Goal: Task Accomplishment & Management: Manage account settings

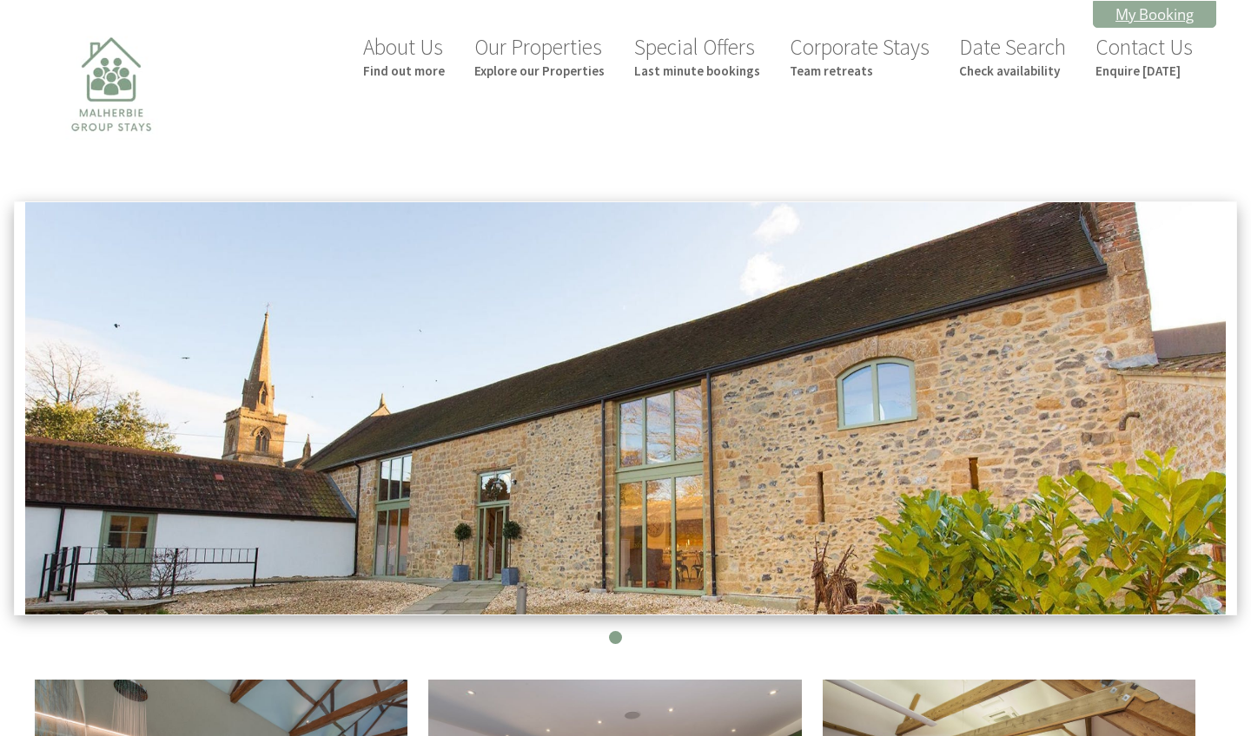
click at [1150, 10] on link "My Booking" at bounding box center [1154, 14] width 123 height 27
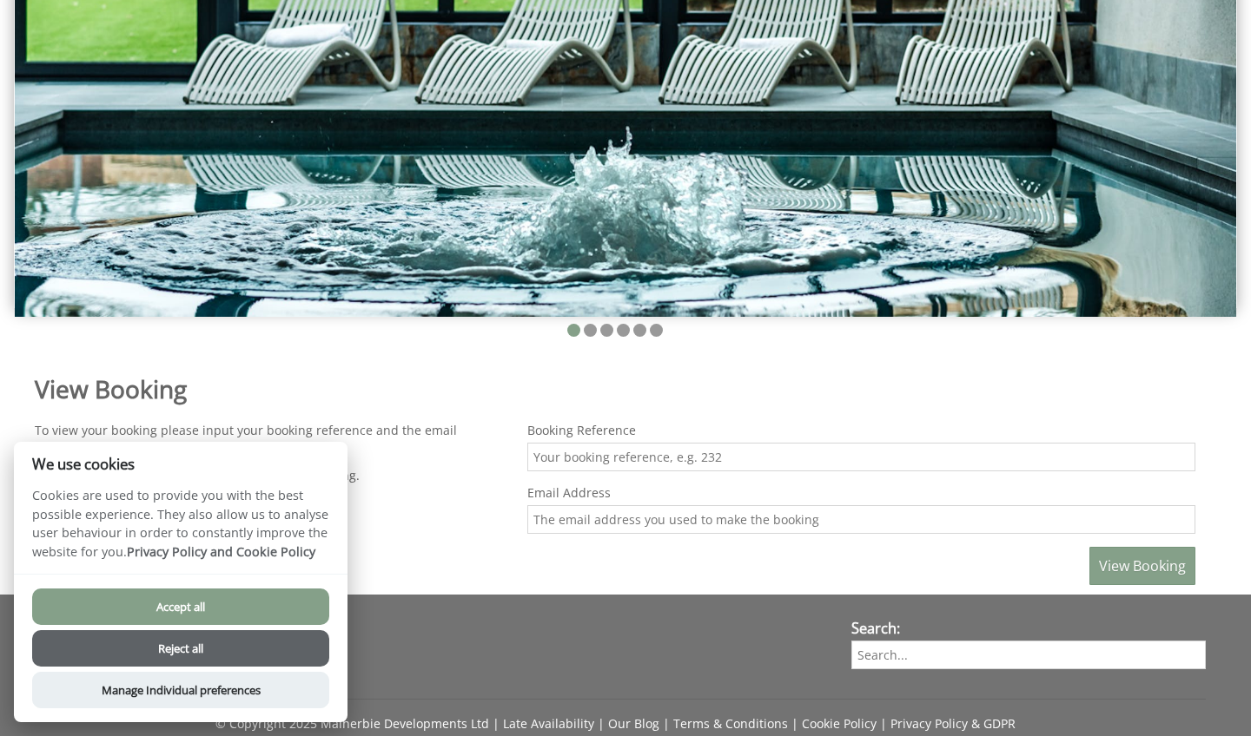
scroll to position [307, 0]
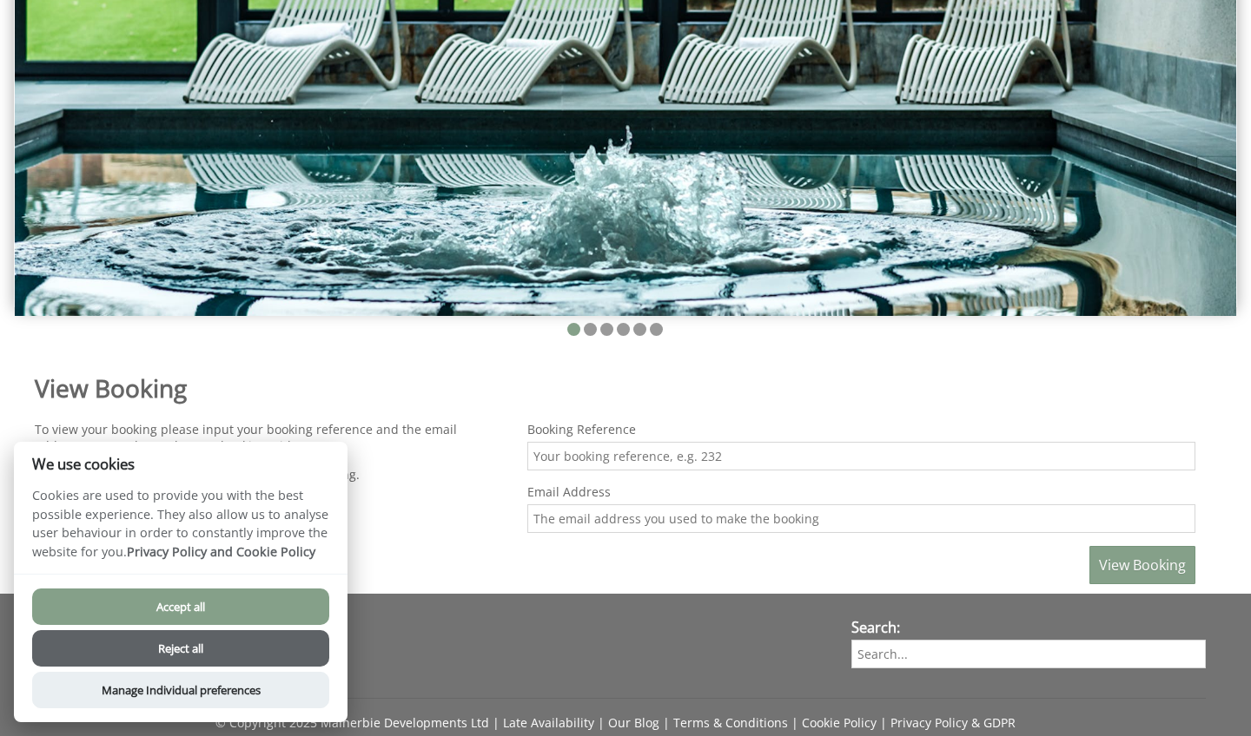
click at [157, 609] on button "Accept all" at bounding box center [180, 607] width 297 height 36
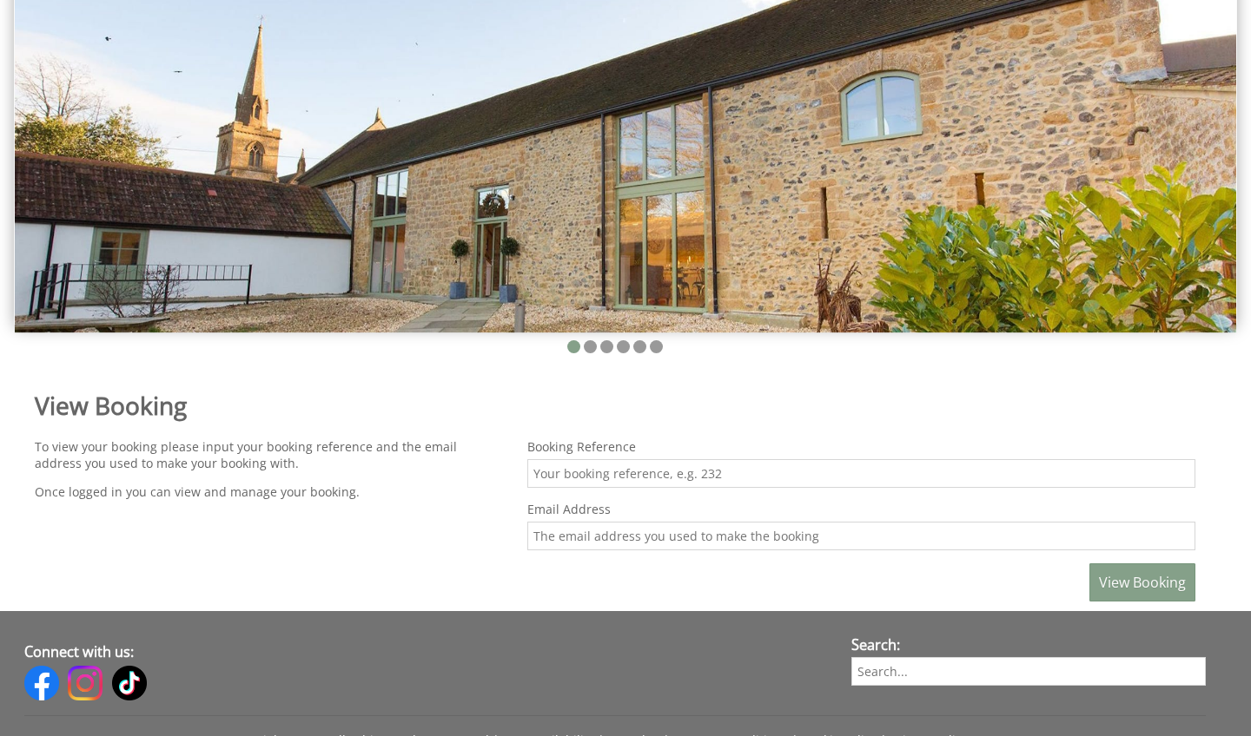
scroll to position [303, 0]
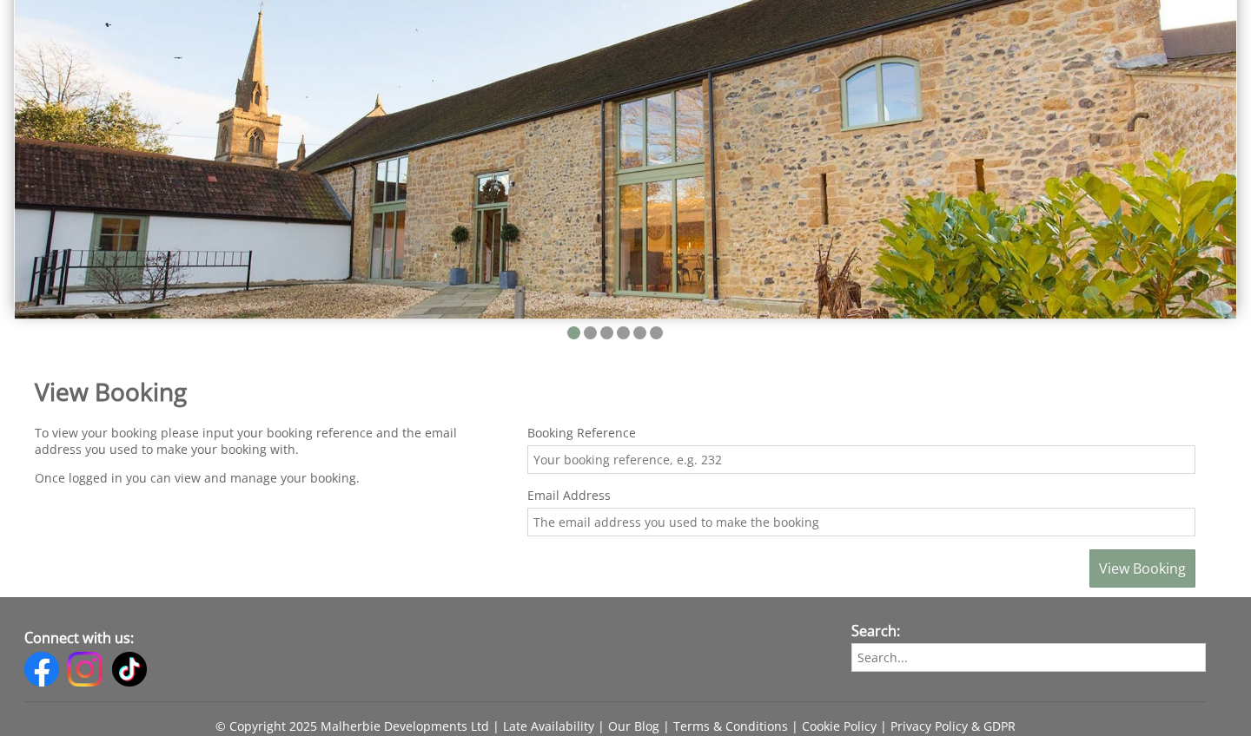
click at [740, 456] on input "Booking Reference" at bounding box center [861, 460] width 668 height 29
type input "45"
click at [721, 533] on input "Email Address" at bounding box center [861, 522] width 668 height 29
type input "[PERSON_NAME][EMAIL_ADDRESS][PERSON_NAME][DOMAIN_NAME]"
click at [1128, 569] on span "View Booking" at bounding box center [1142, 568] width 87 height 19
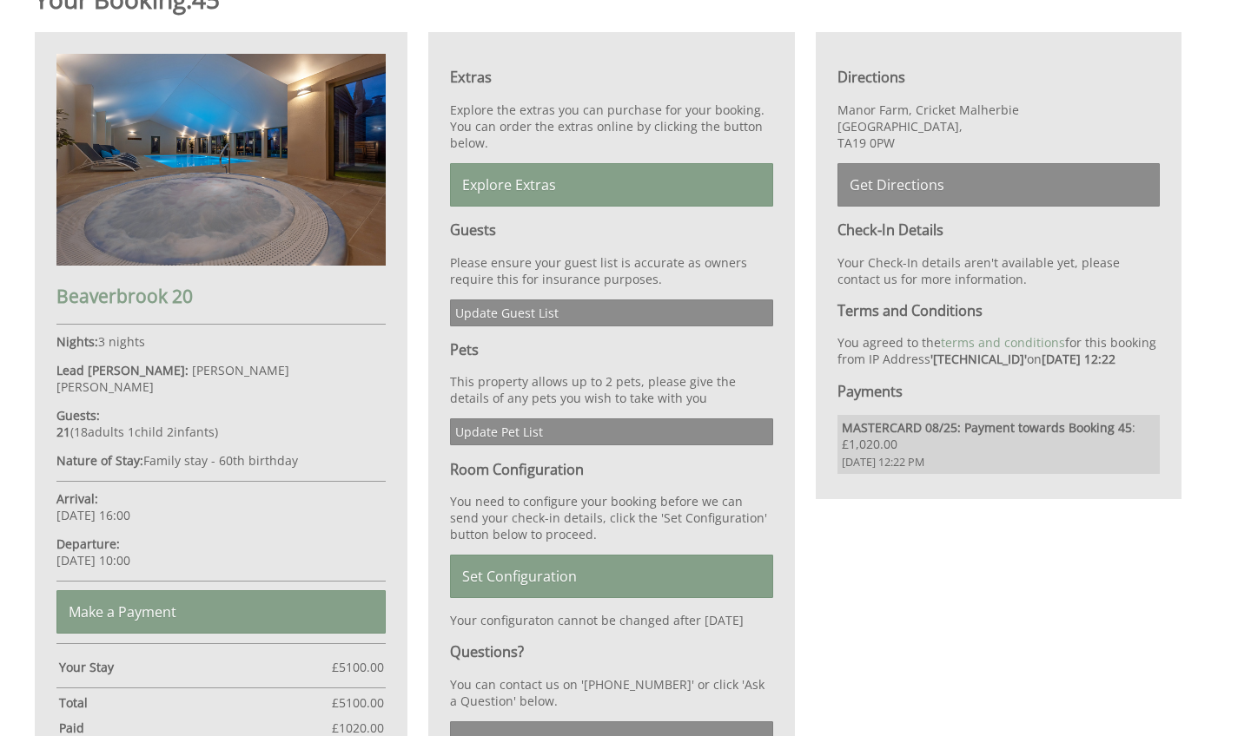
scroll to position [693, 0]
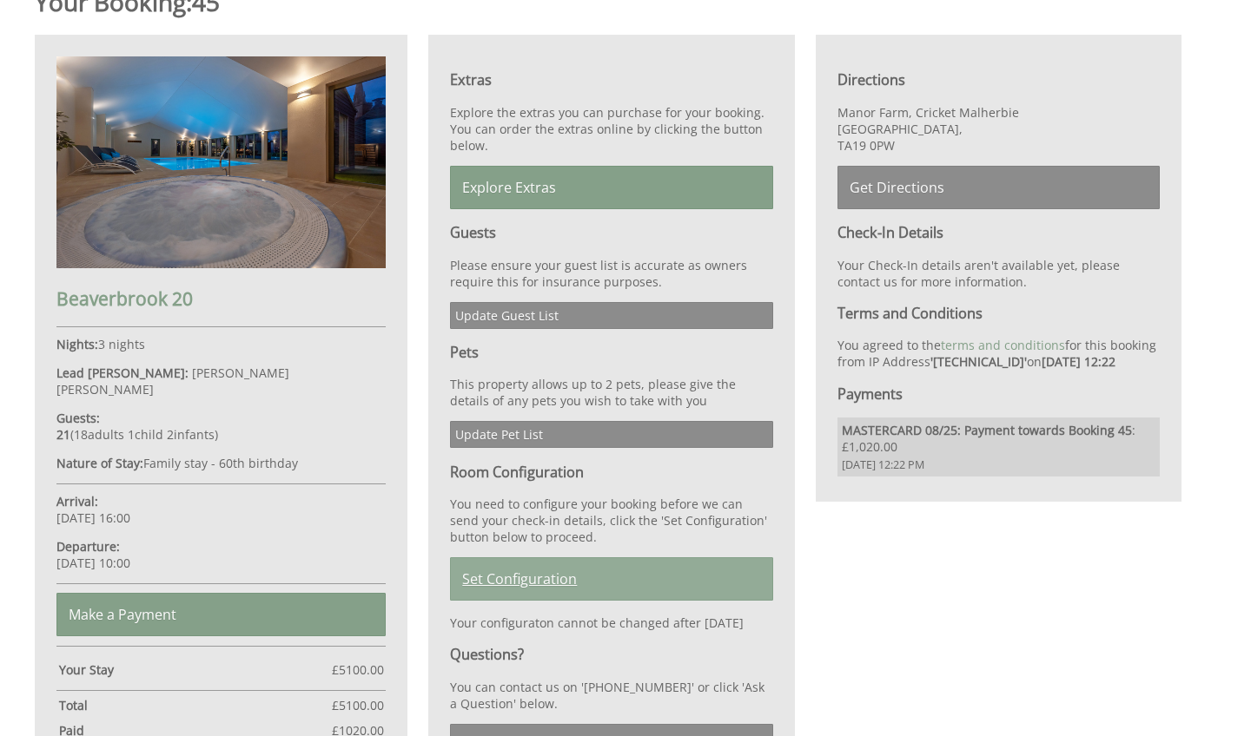
click at [523, 583] on link "Set Configuration" at bounding box center [611, 579] width 322 height 43
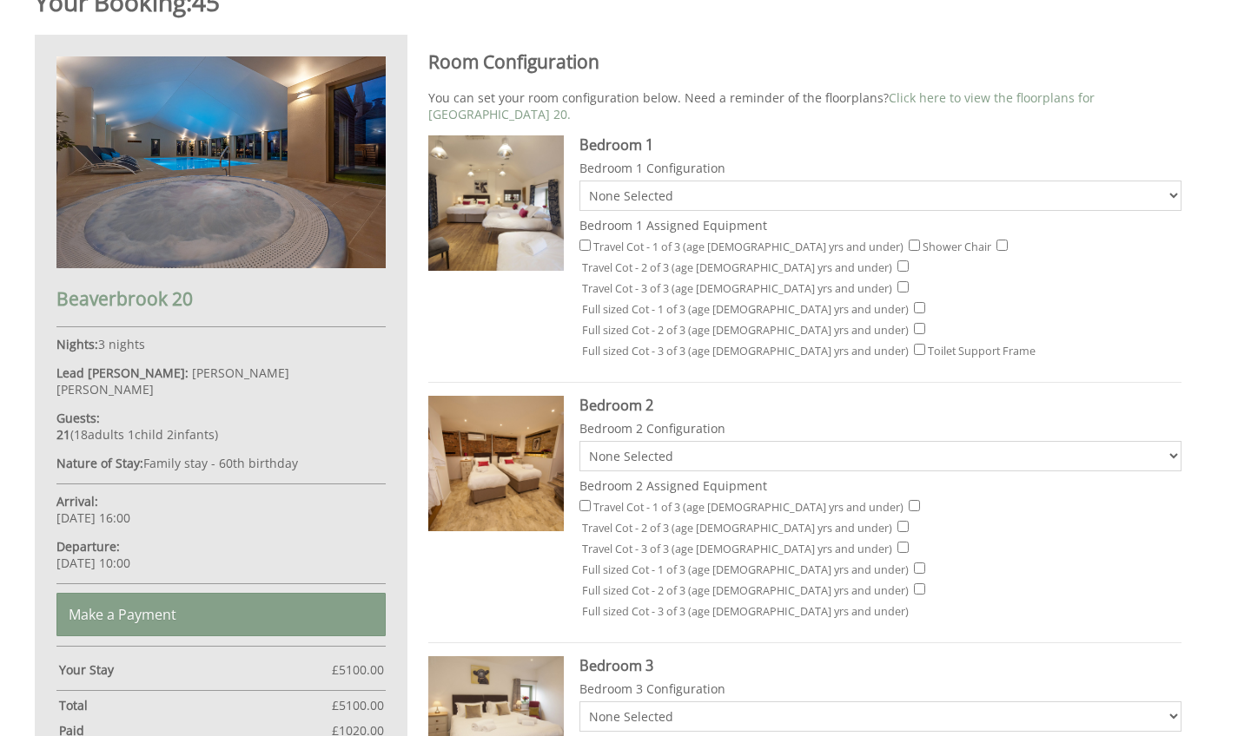
scroll to position [728, 0]
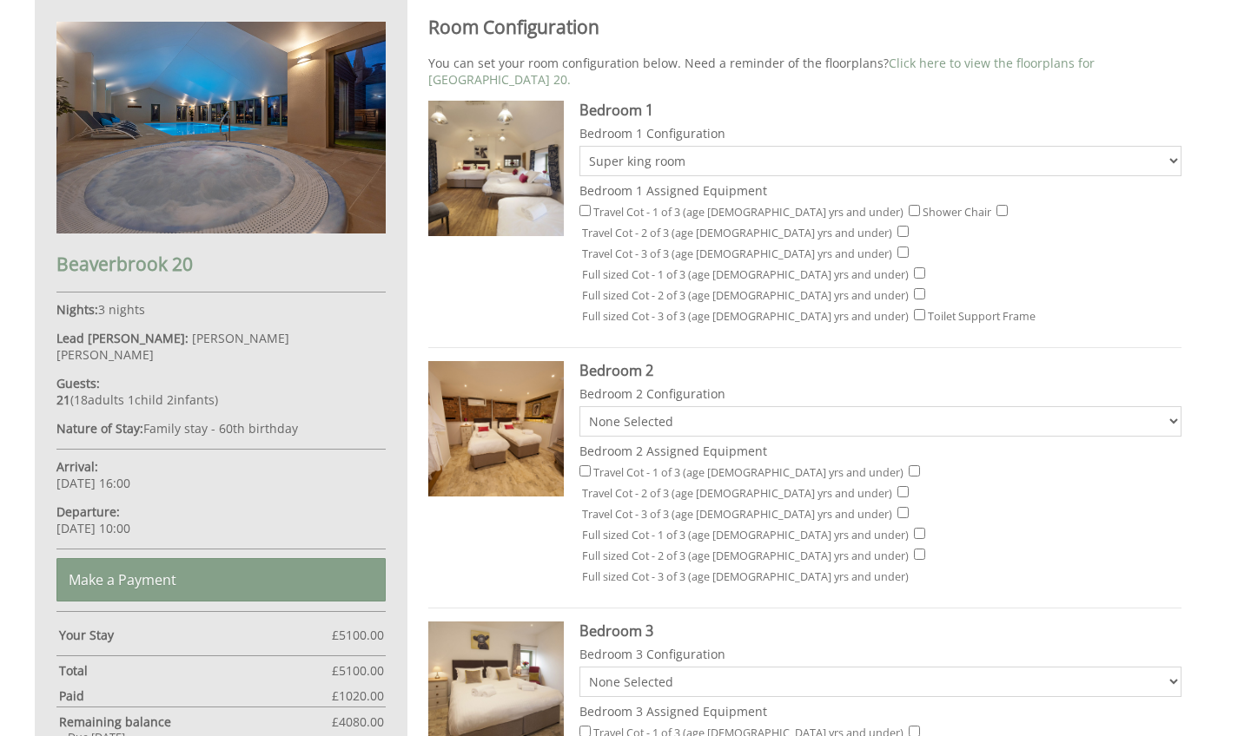
select select "1439"
click at [584, 205] on input "Travel Cot - 1 of 3 (age [DEMOGRAPHIC_DATA] yrs and under)" at bounding box center [584, 210] width 11 height 11
checkbox input "true"
select select "819"
click at [590, 464] on div "Travel Cot - 1 of 3 (age [DEMOGRAPHIC_DATA] yrs and under) Travel Cot - 2 of 3 …" at bounding box center [880, 526] width 602 height 125
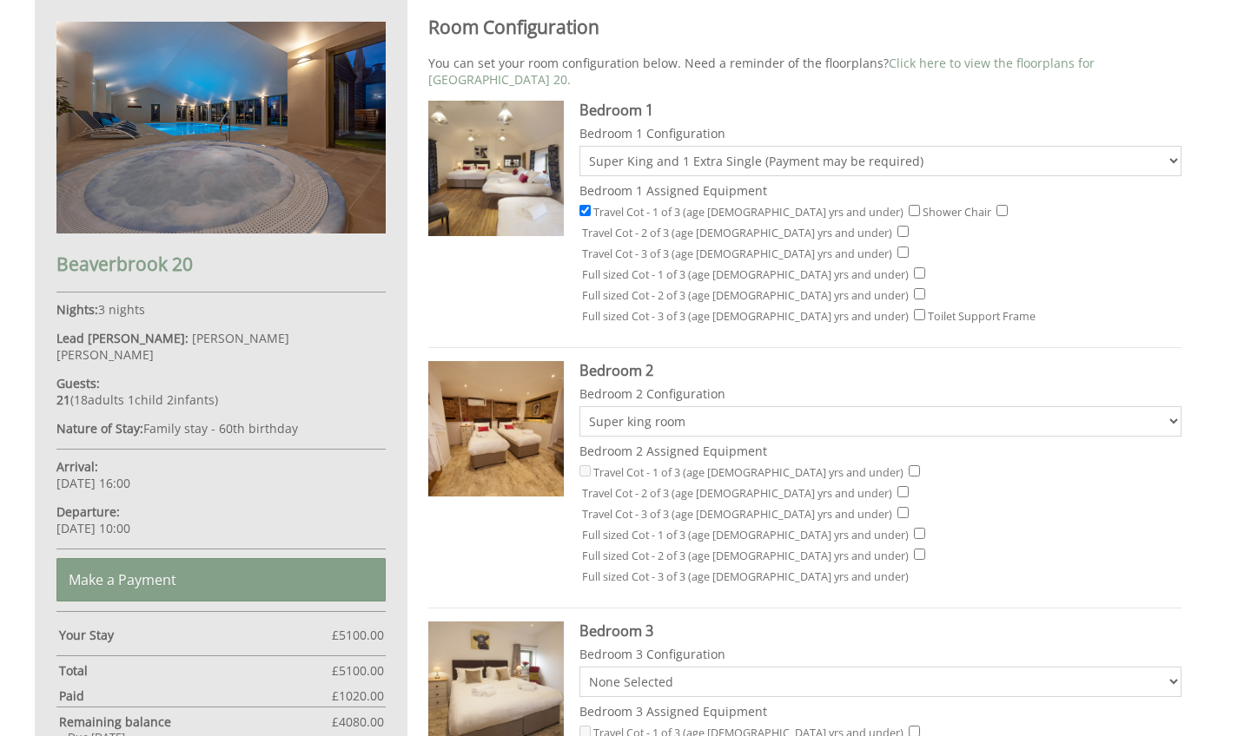
click at [908, 465] on input "Travel Cot - 2 of 3 (age [DEMOGRAPHIC_DATA] yrs and under)" at bounding box center [913, 470] width 11 height 11
click at [610, 465] on label "Travel Cot - 1 of 3 (age [DEMOGRAPHIC_DATA] yrs and under)" at bounding box center [748, 472] width 310 height 15
click at [609, 465] on label "Travel Cot - 1 of 3 (age [DEMOGRAPHIC_DATA] yrs and under)" at bounding box center [748, 472] width 310 height 15
click at [908, 465] on input "Travel Cot - 2 of 3 (age [DEMOGRAPHIC_DATA] yrs and under)" at bounding box center [913, 470] width 11 height 11
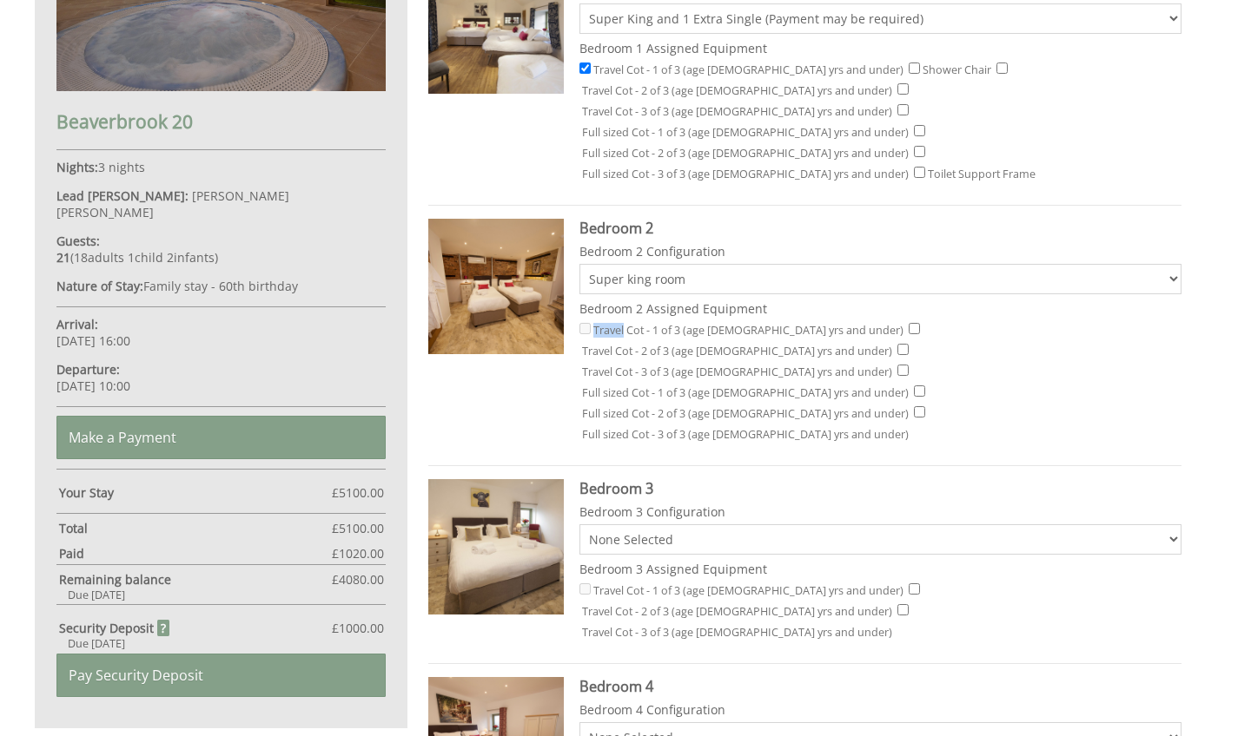
scroll to position [818, 0]
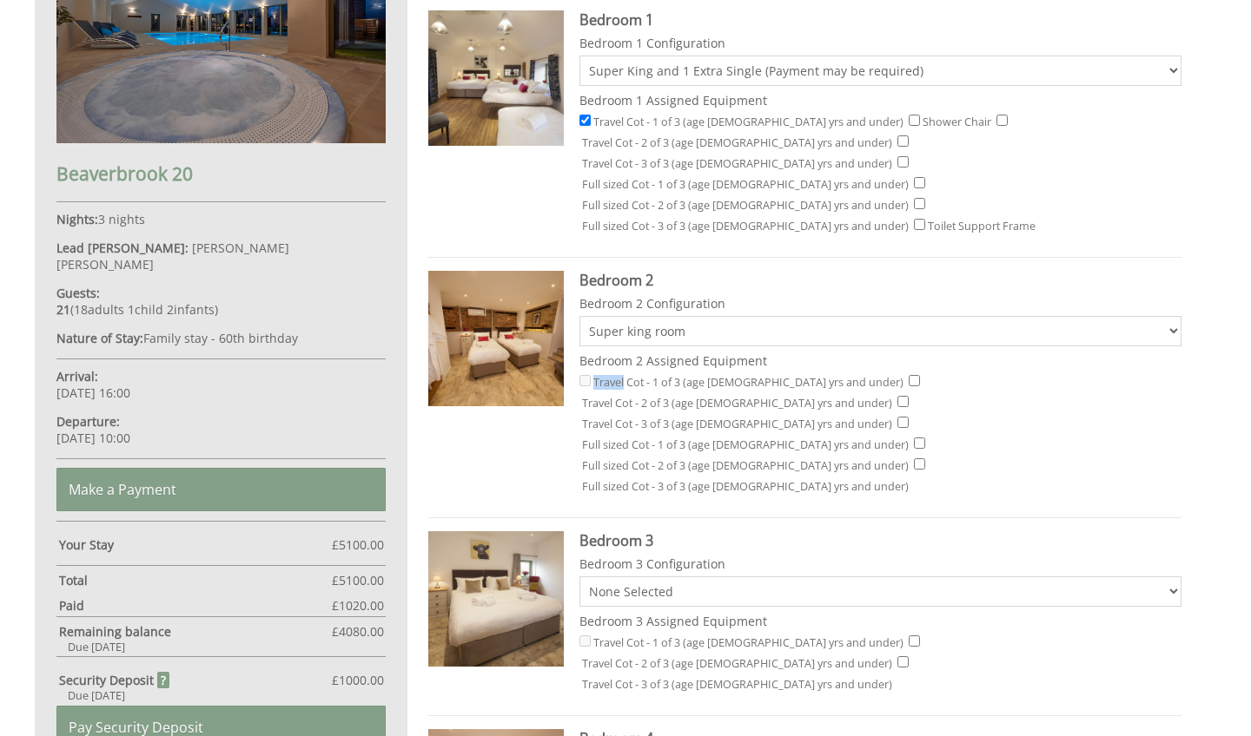
click at [599, 375] on label "Travel Cot - 1 of 3 (age [DEMOGRAPHIC_DATA] yrs and under)" at bounding box center [748, 382] width 310 height 15
click at [625, 375] on label "Travel Cot - 1 of 3 (age [DEMOGRAPHIC_DATA] yrs and under)" at bounding box center [748, 382] width 310 height 15
click at [808, 373] on div "Travel Cot - 1 of 3 (age [DEMOGRAPHIC_DATA] yrs and under) Travel Cot - 2 of 3 …" at bounding box center [880, 435] width 602 height 125
click at [908, 375] on input "Travel Cot - 2 of 3 (age [DEMOGRAPHIC_DATA] yrs and under)" at bounding box center [913, 380] width 11 height 11
checkbox input "true"
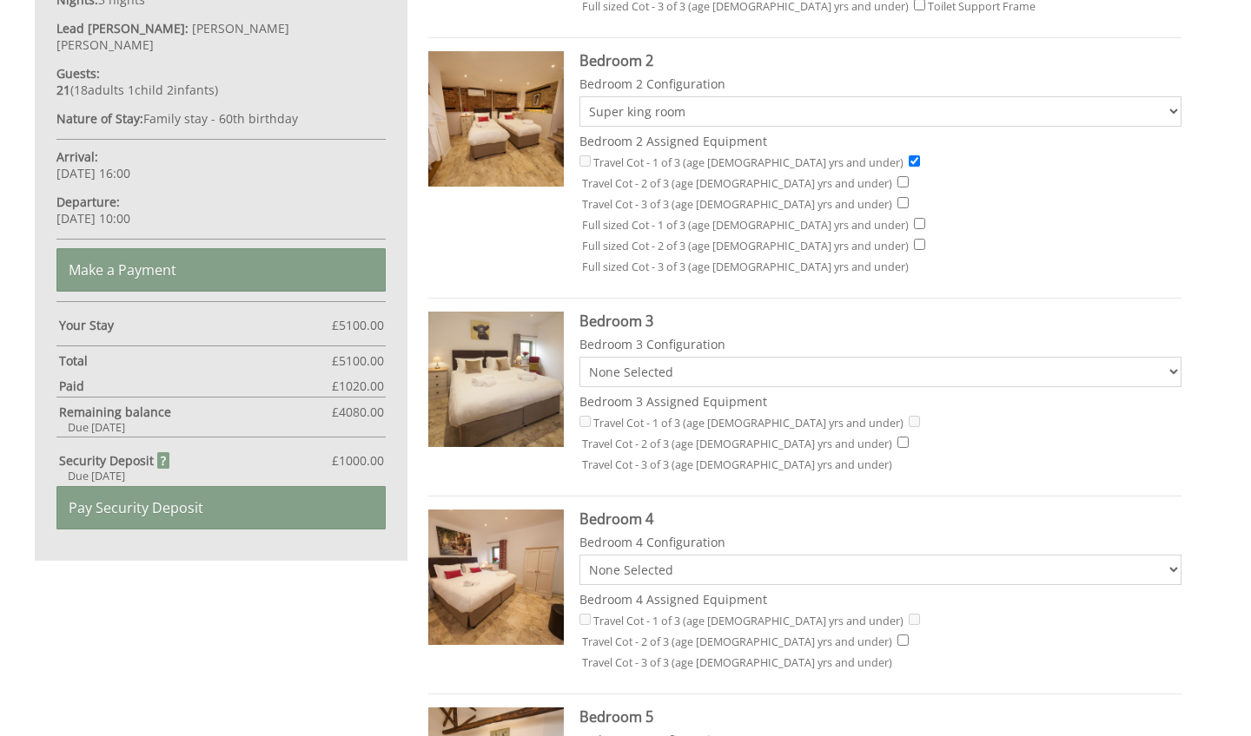
scroll to position [1039, 0]
select select "825"
select select "827"
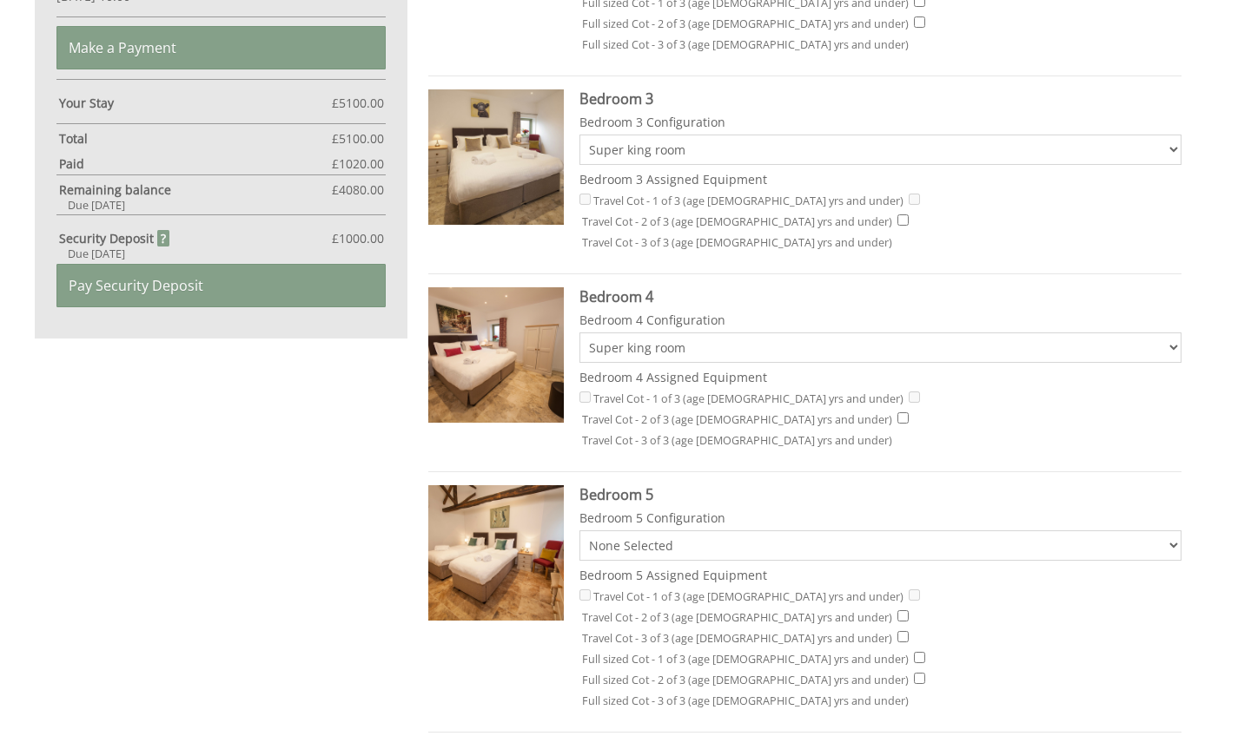
scroll to position [1280, 0]
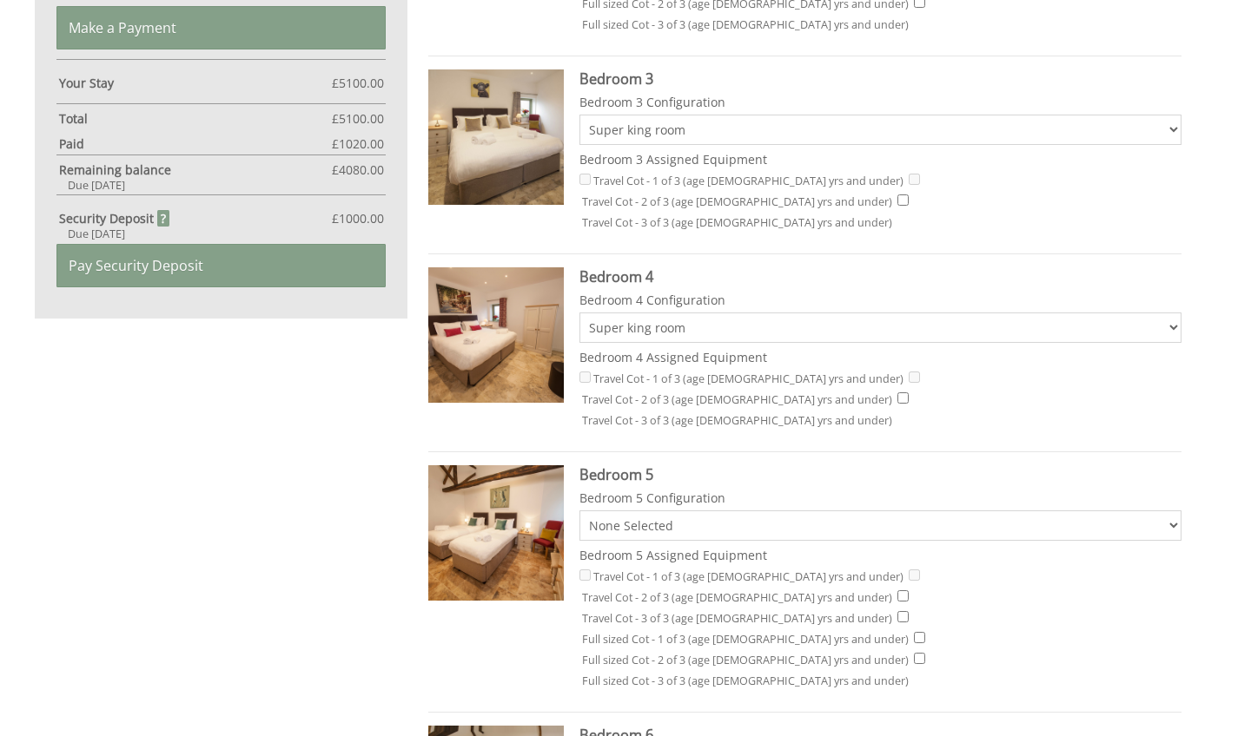
select select "829"
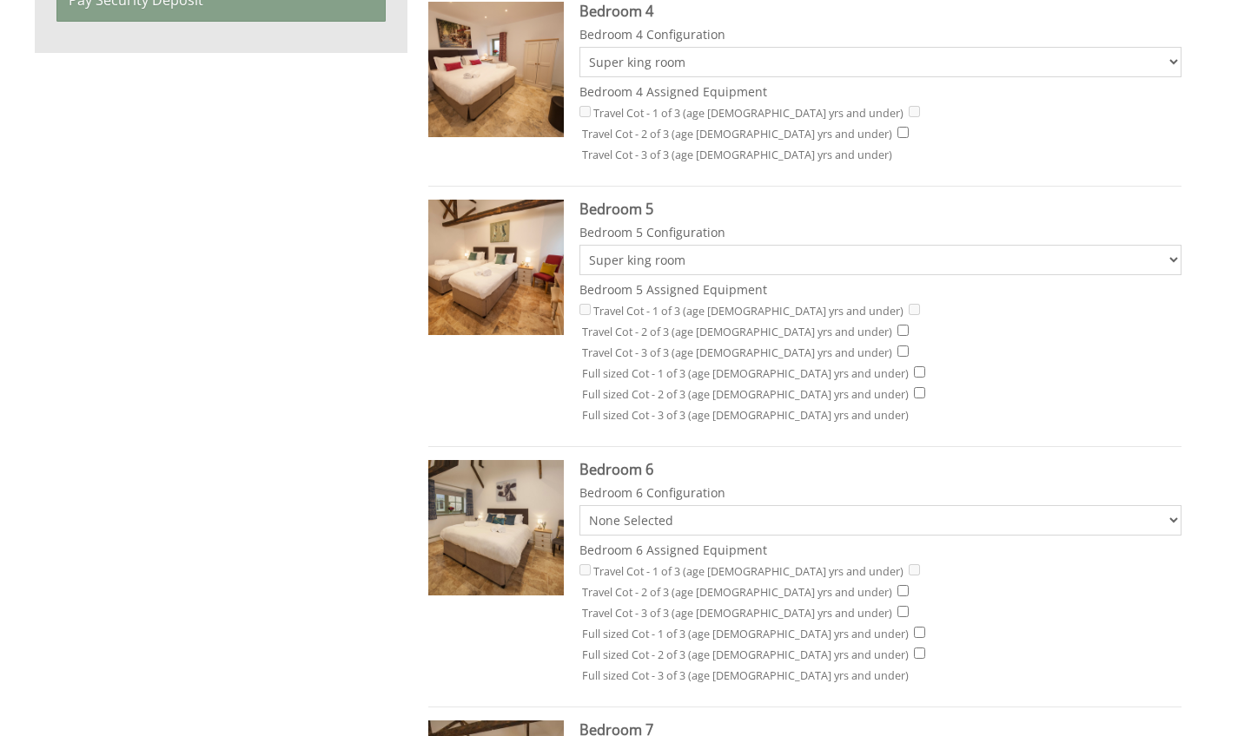
scroll to position [1553, 0]
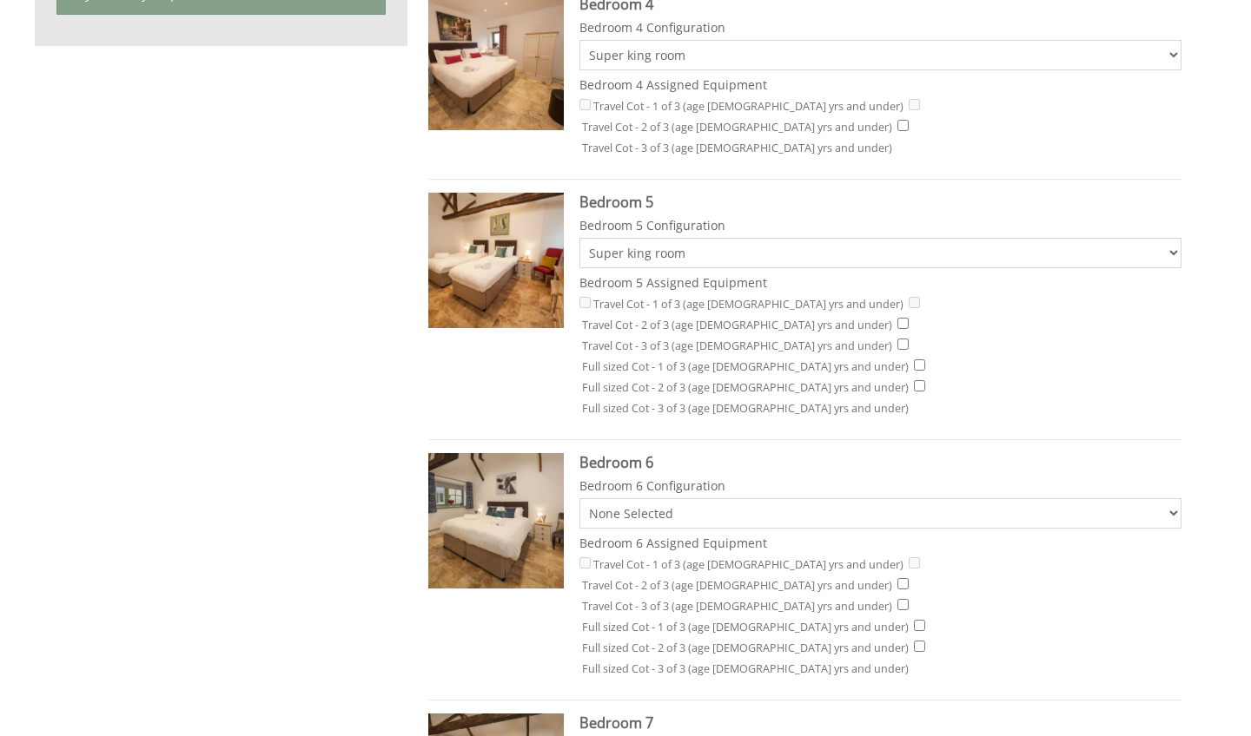
select select "833"
click at [1218, 426] on div "Your Booking: 45 [GEOGRAPHIC_DATA] 20 Nights: 3 nights Lead [PERSON_NAME]: [PER…" at bounding box center [625, 695] width 1202 height 3170
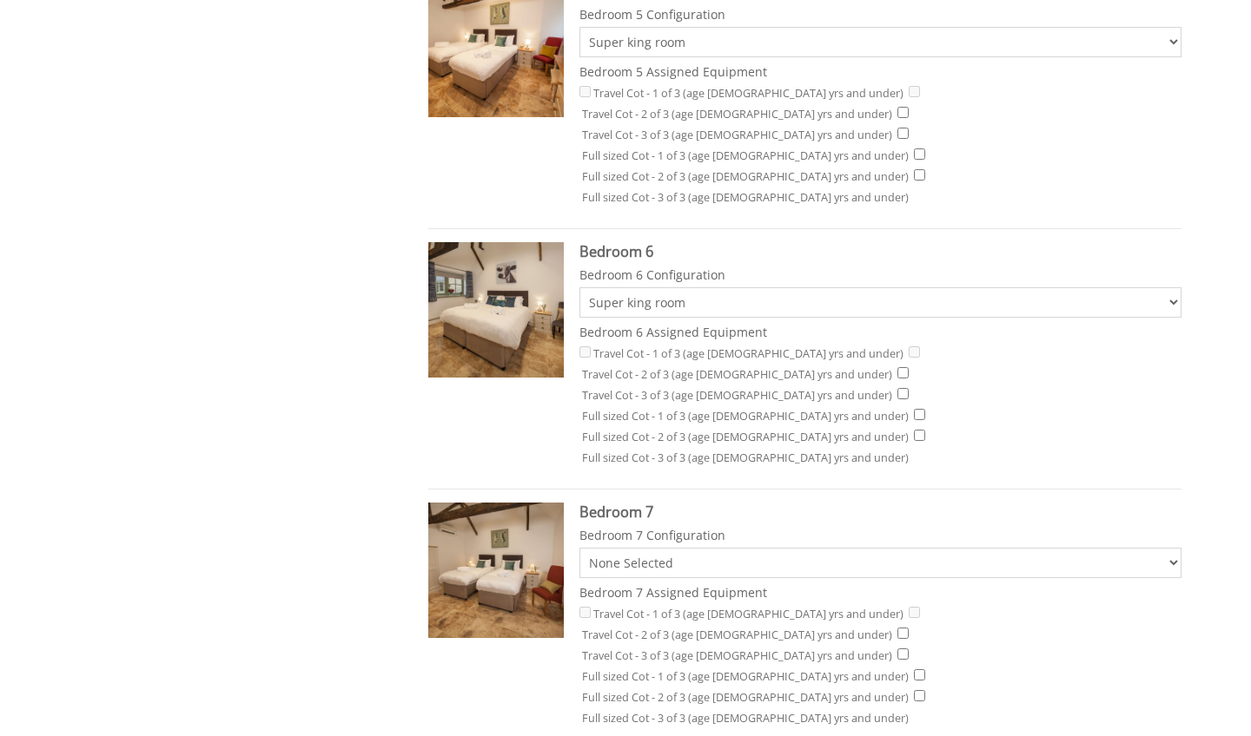
scroll to position [1765, 0]
select select "837"
click at [1225, 329] on div "Your Booking: 45 [GEOGRAPHIC_DATA] 20 Nights: 3 nights Lead [PERSON_NAME]: [PER…" at bounding box center [625, 483] width 1202 height 3170
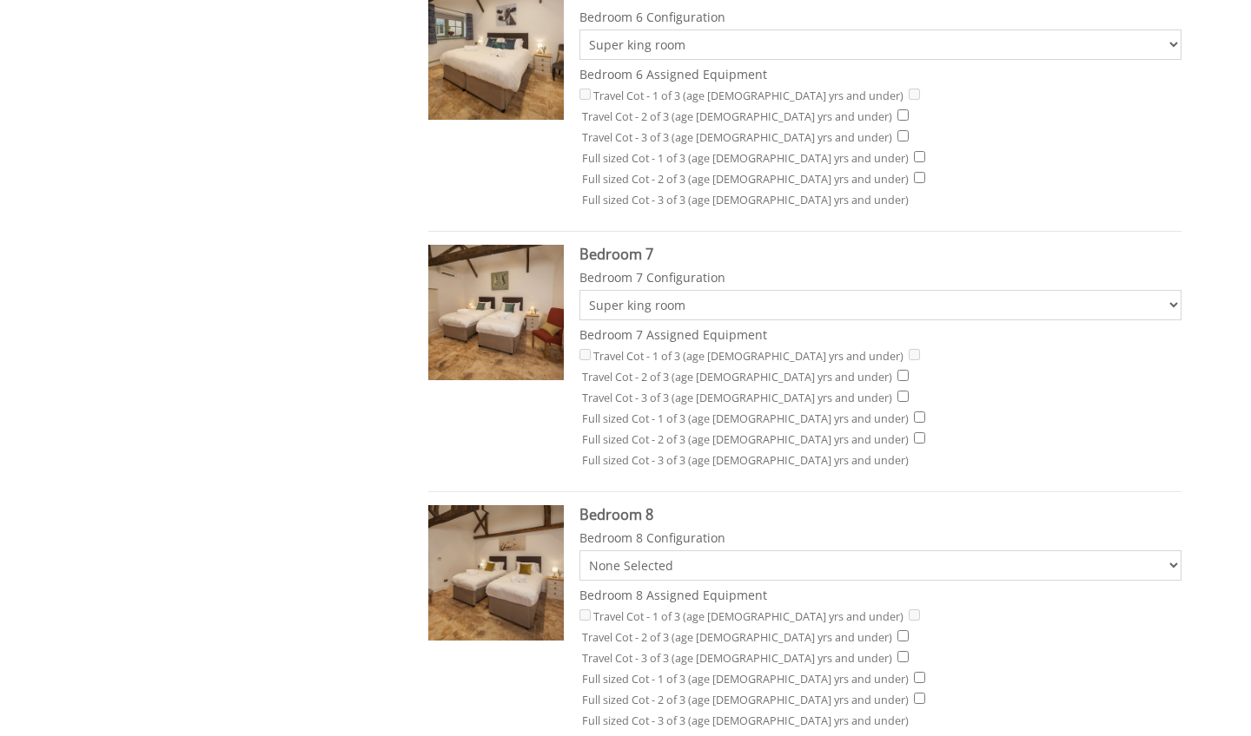
scroll to position [2027, 0]
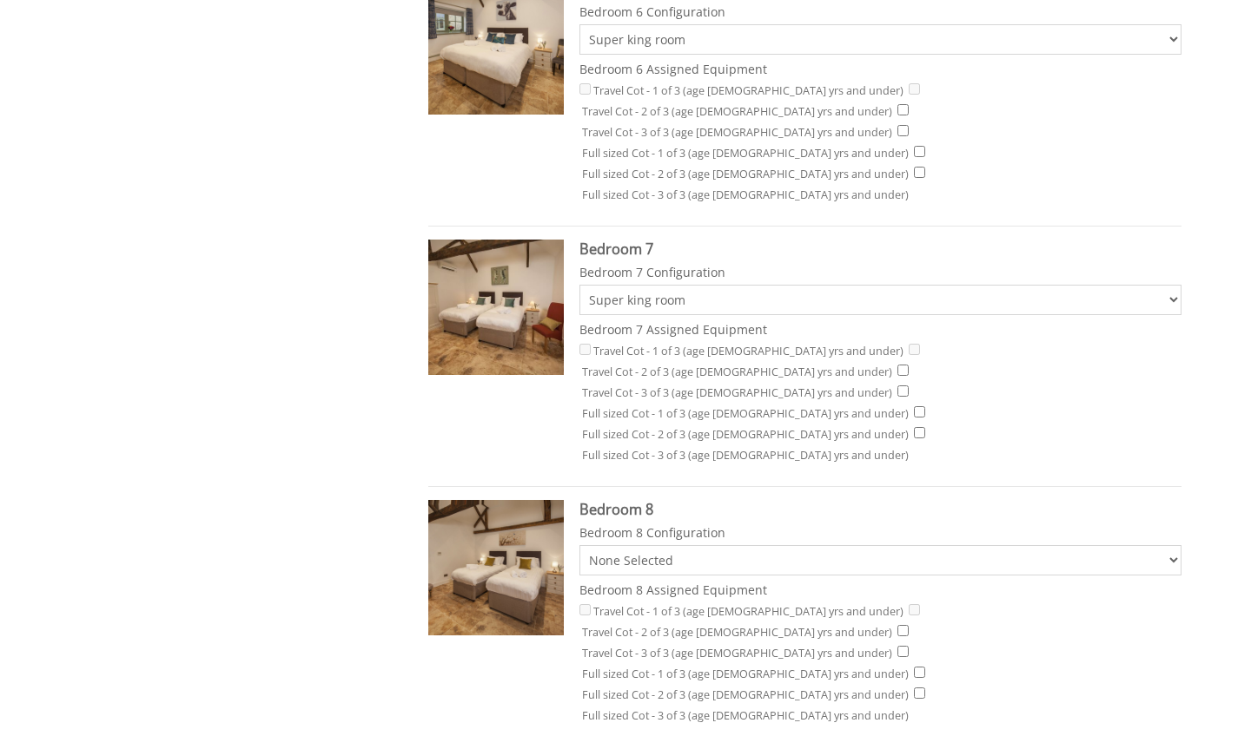
select select "841"
select select "845"
click at [1214, 413] on div "Your Booking: 45 [GEOGRAPHIC_DATA] 20 Nights: 3 nights Lead [PERSON_NAME]: [PER…" at bounding box center [625, 221] width 1202 height 3170
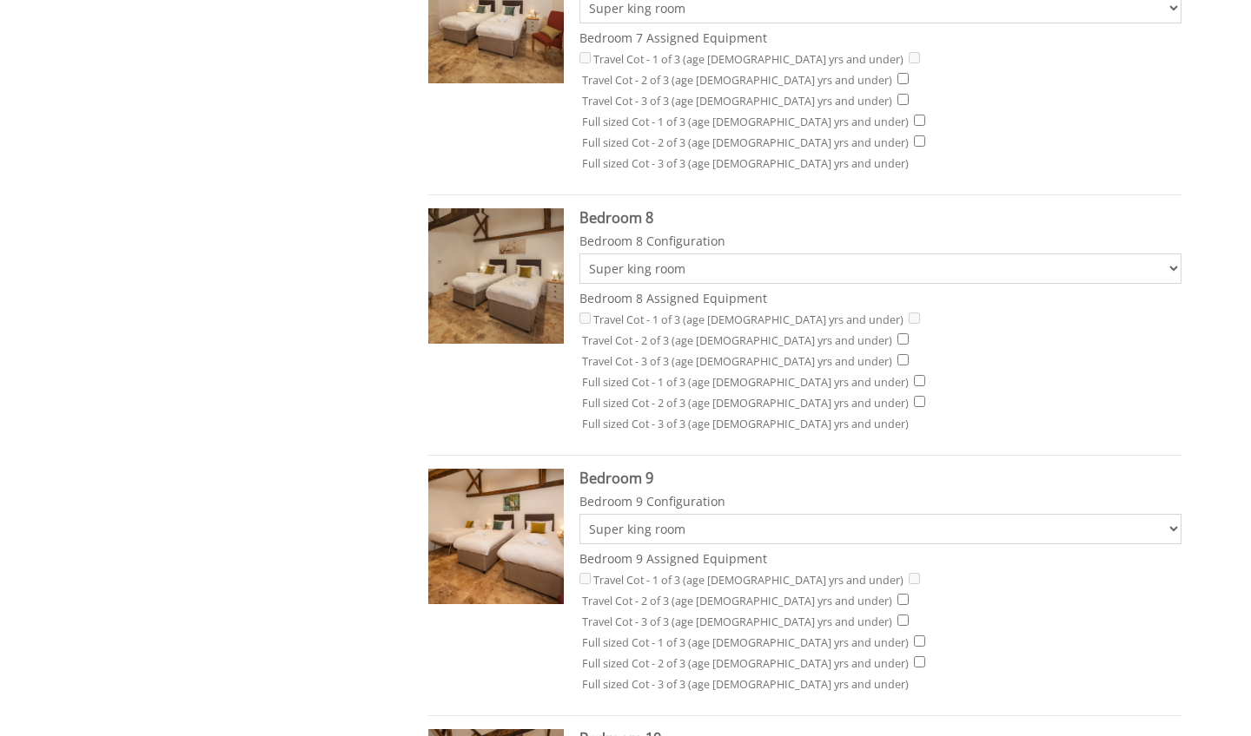
scroll to position [2333, 0]
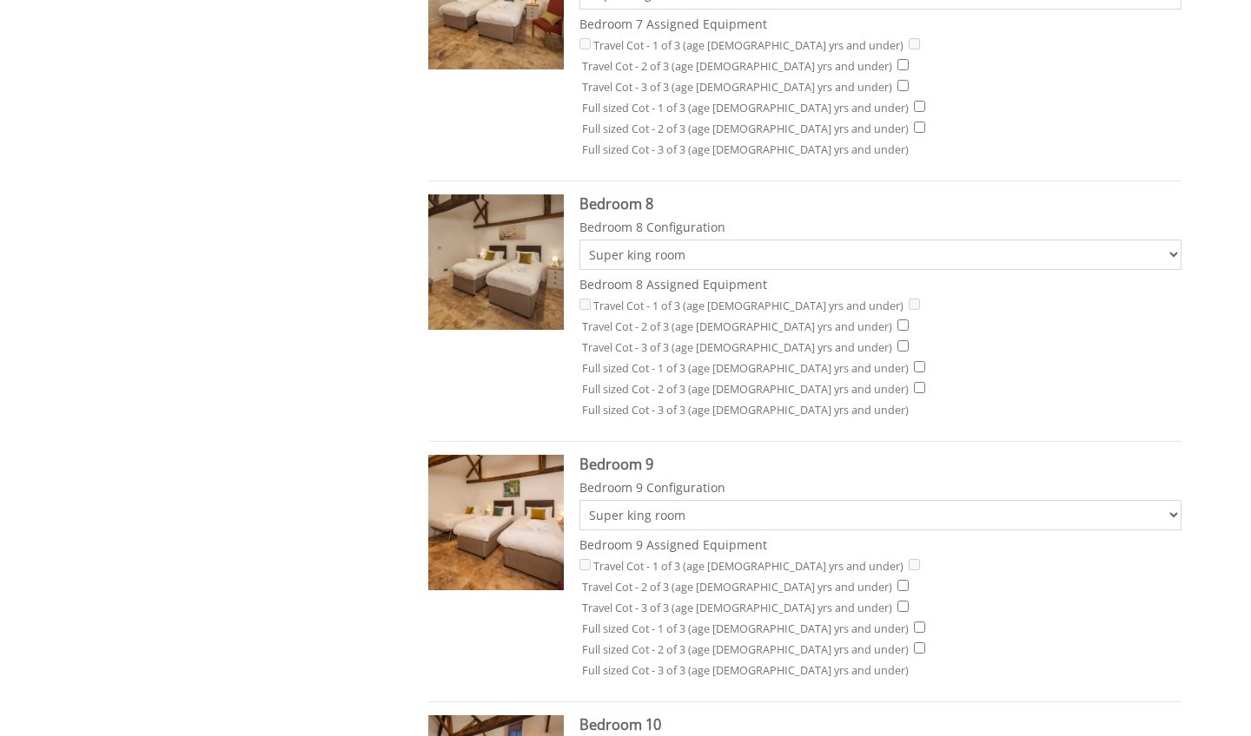
select select "849"
checkbox input "true"
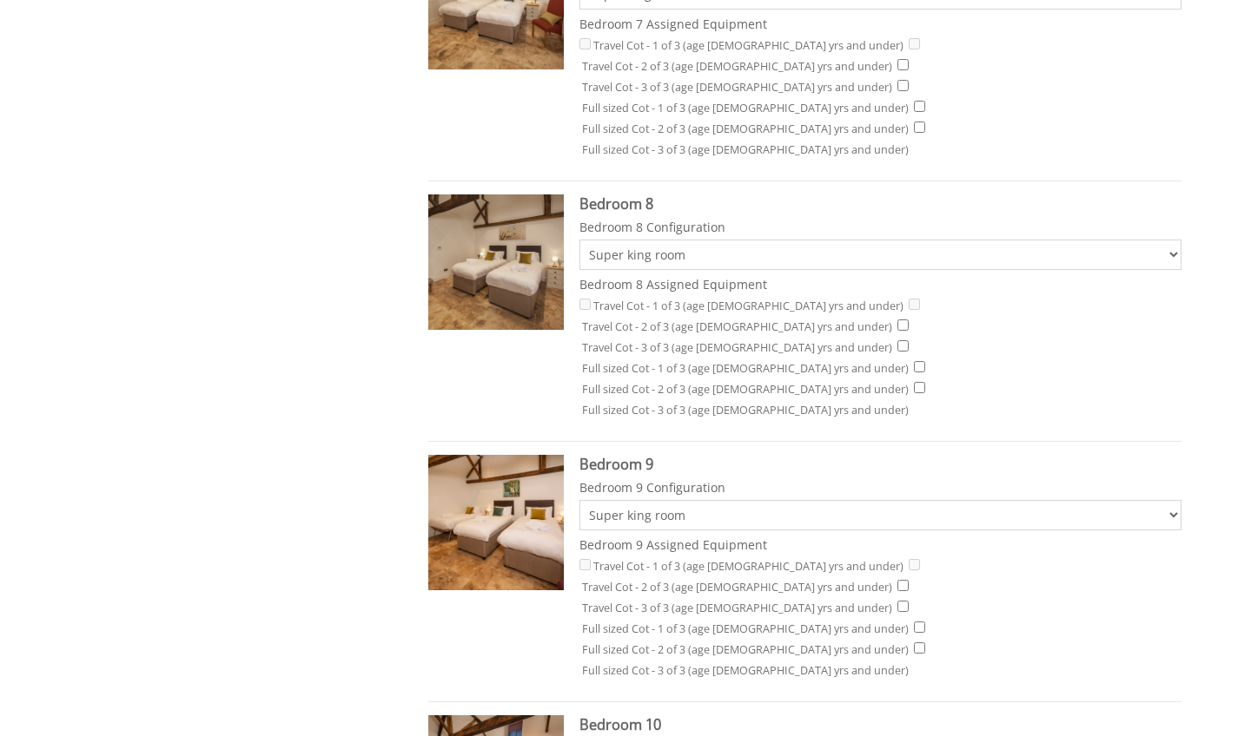
checkbox input "true"
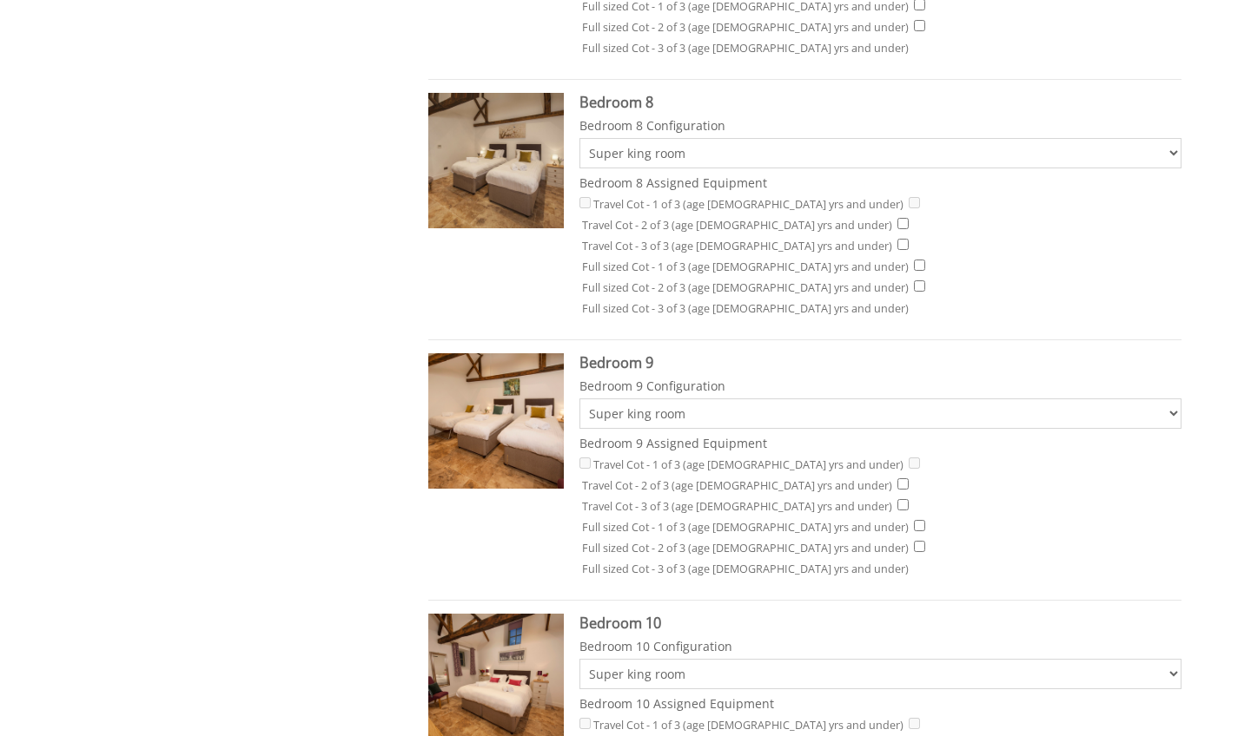
scroll to position [2503, 0]
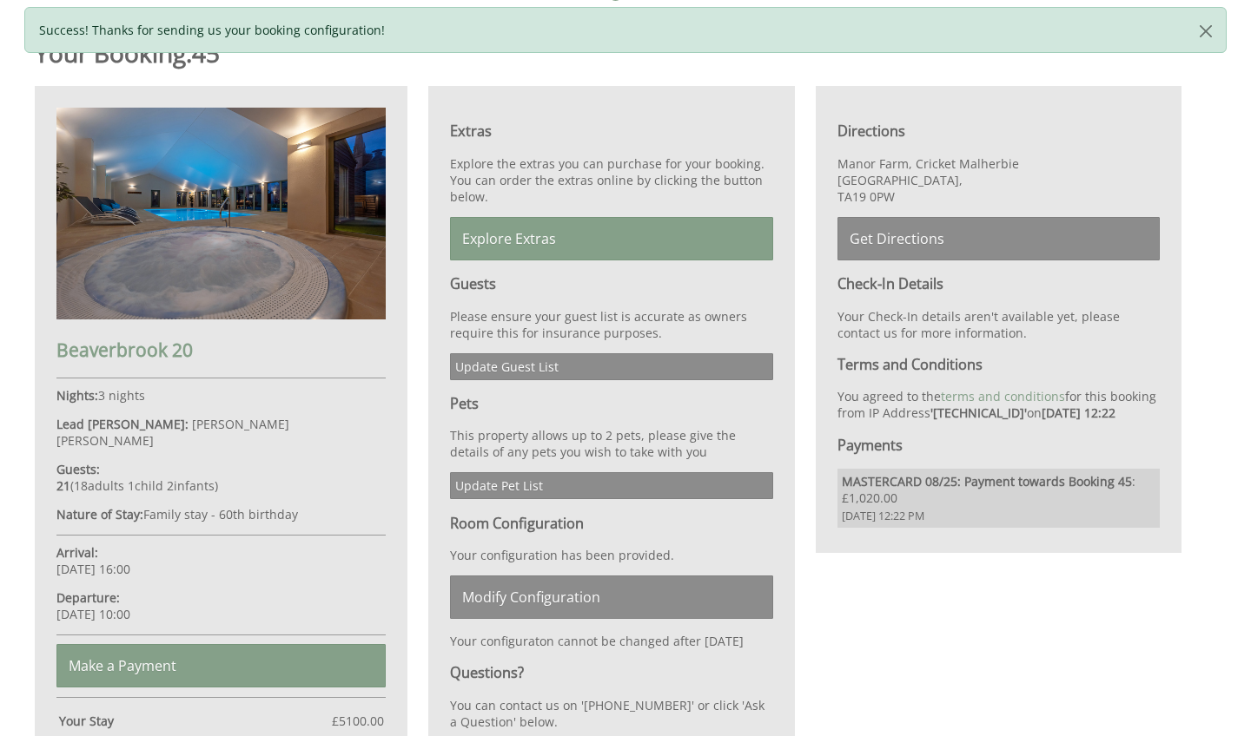
scroll to position [657, 0]
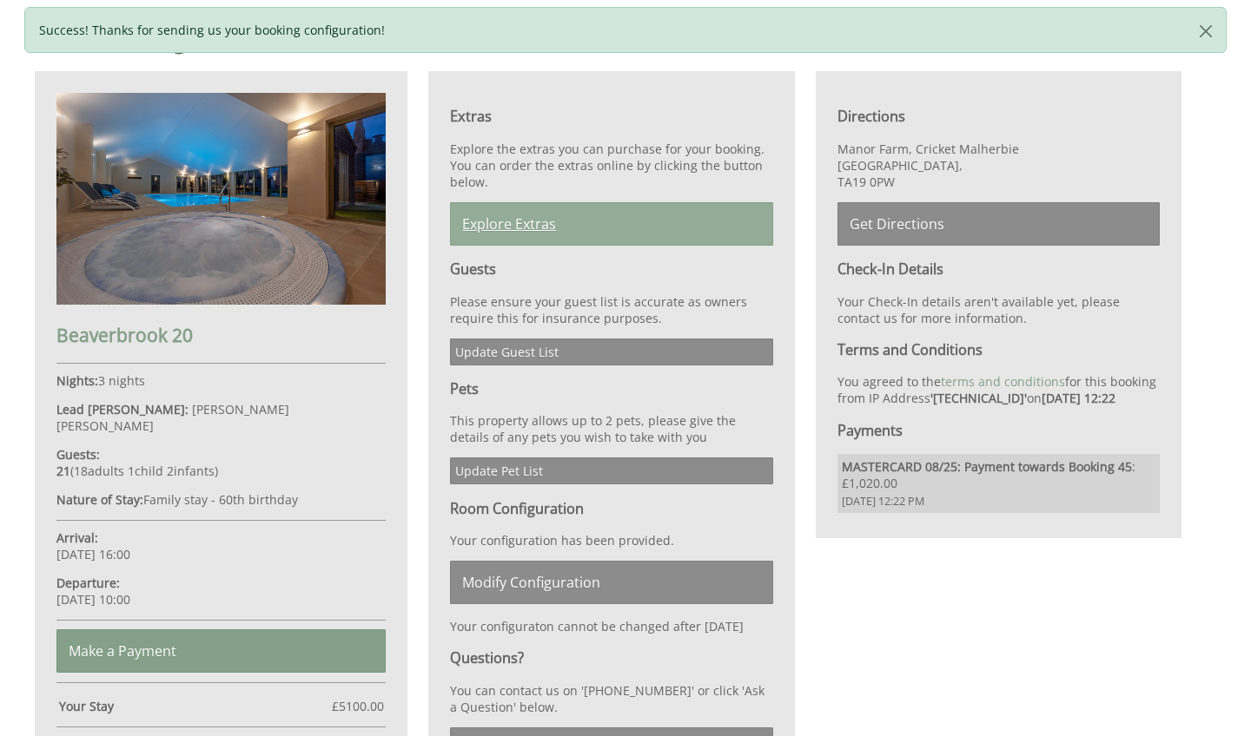
click at [637, 232] on link "Explore Extras" at bounding box center [611, 223] width 322 height 43
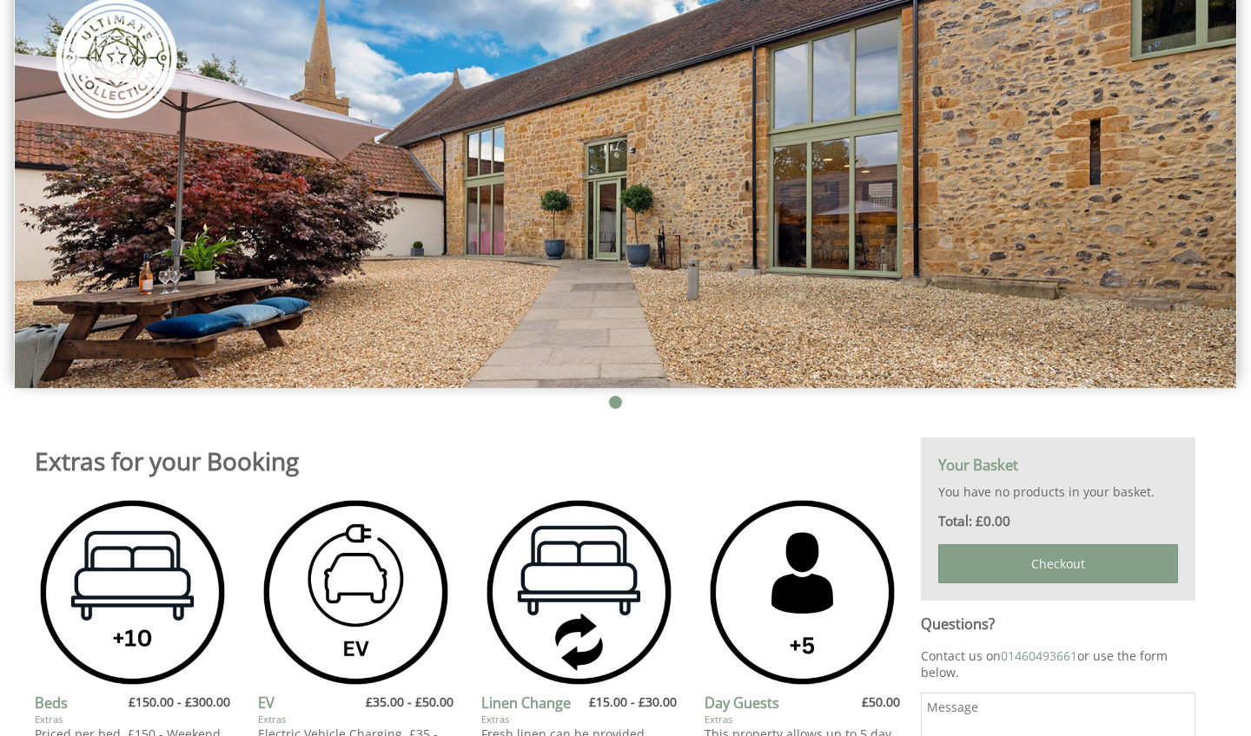
scroll to position [233, 0]
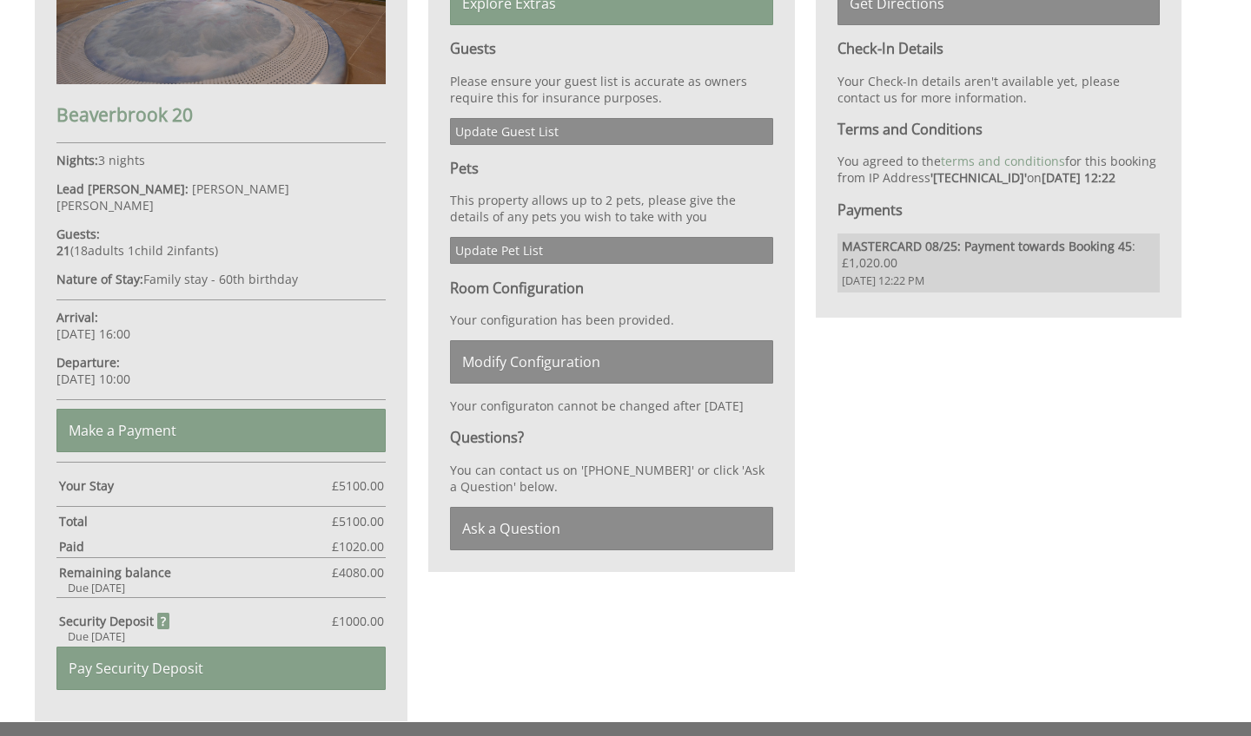
scroll to position [885, 0]
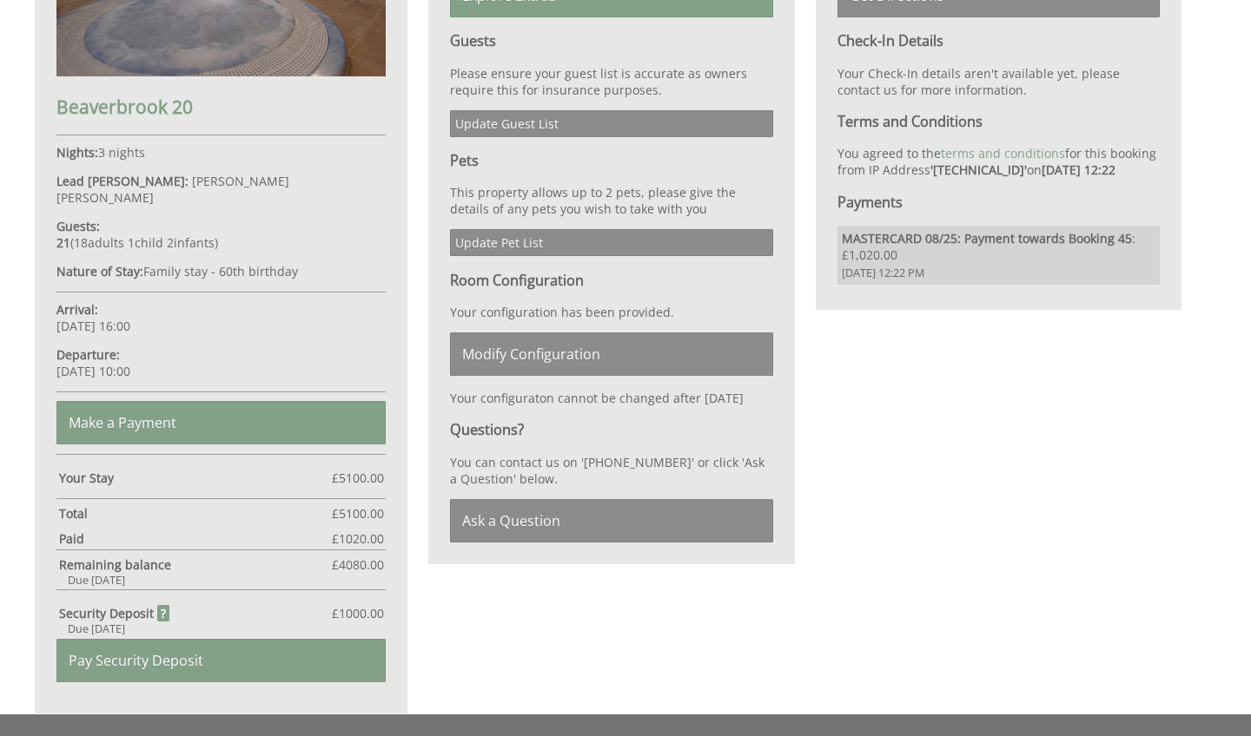
click at [903, 434] on div "Your Booking: 45 [GEOGRAPHIC_DATA] 20 Nights: 3 nights Lead [PERSON_NAME]: [PER…" at bounding box center [614, 246] width 1181 height 937
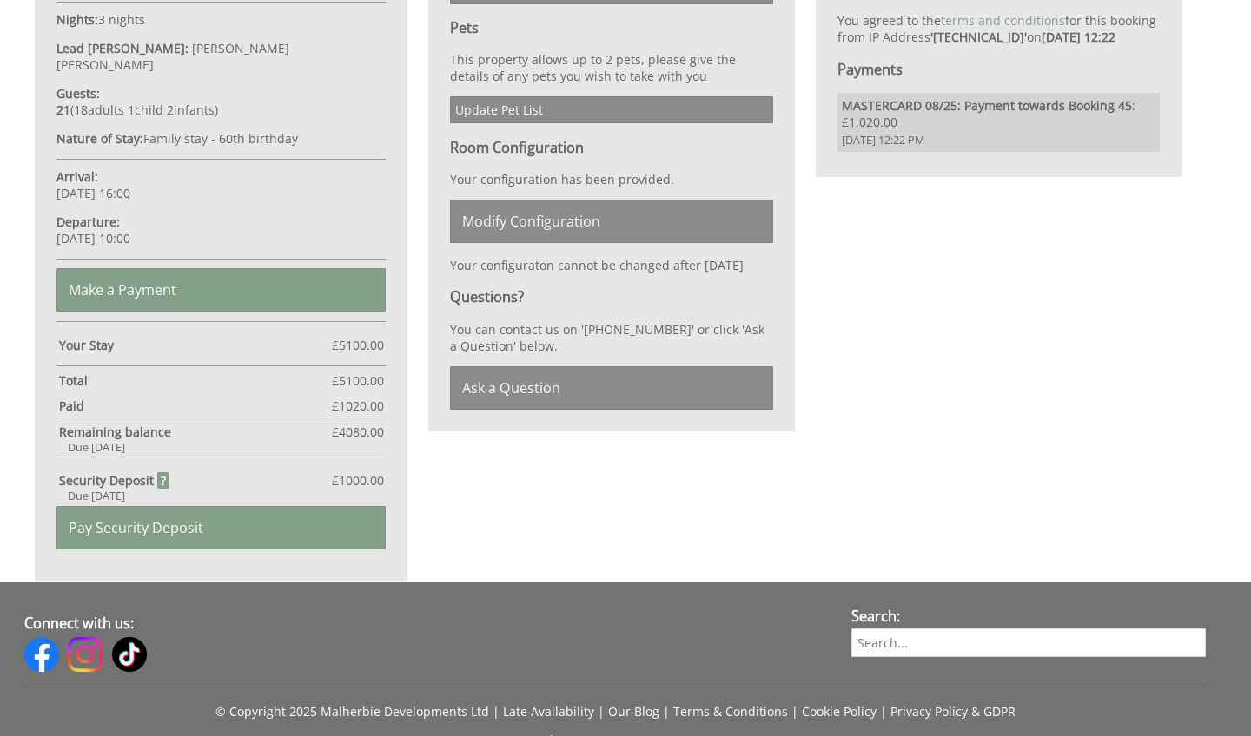
scroll to position [1022, 0]
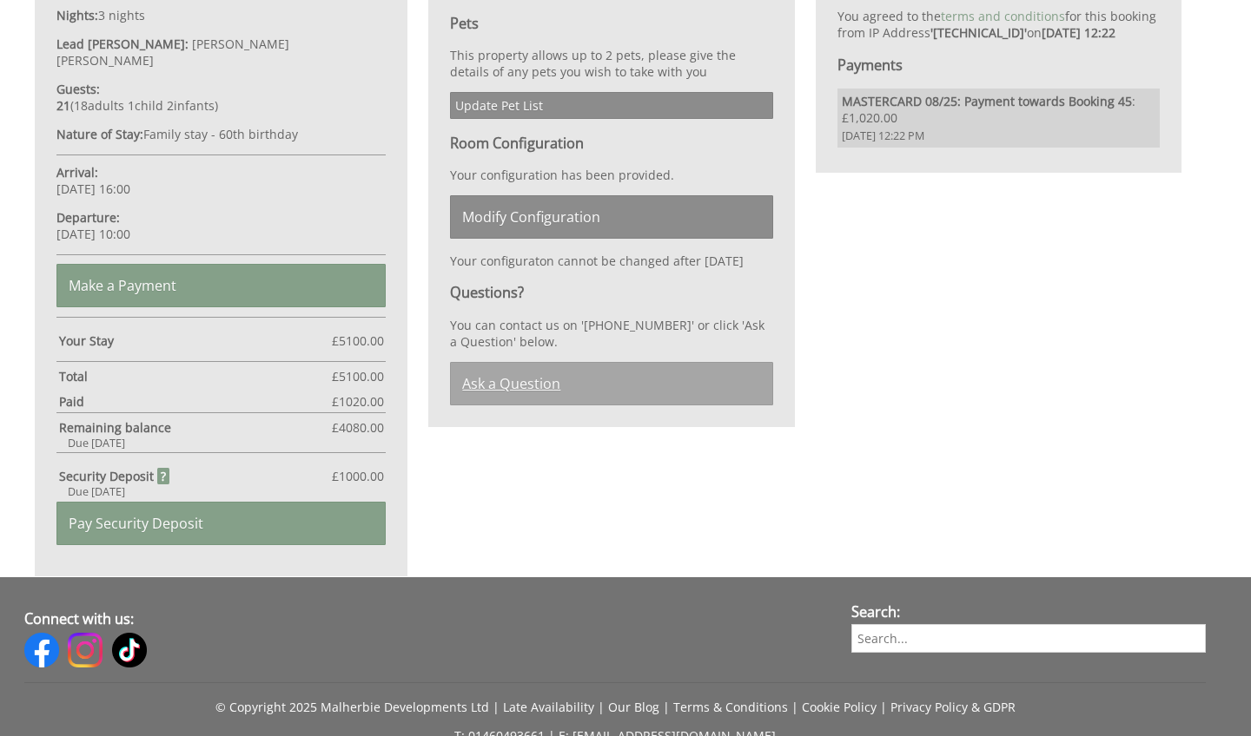
click at [631, 402] on link "Ask a Question" at bounding box center [611, 383] width 322 height 43
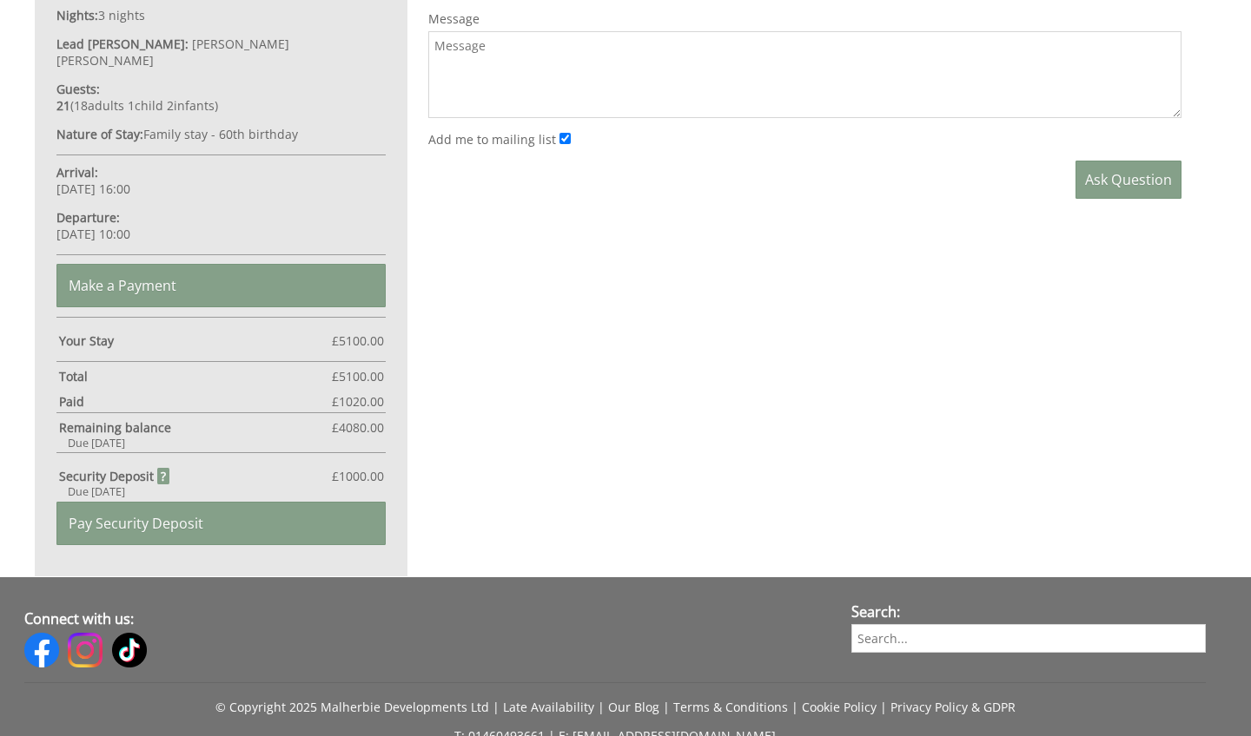
scroll to position [728, 0]
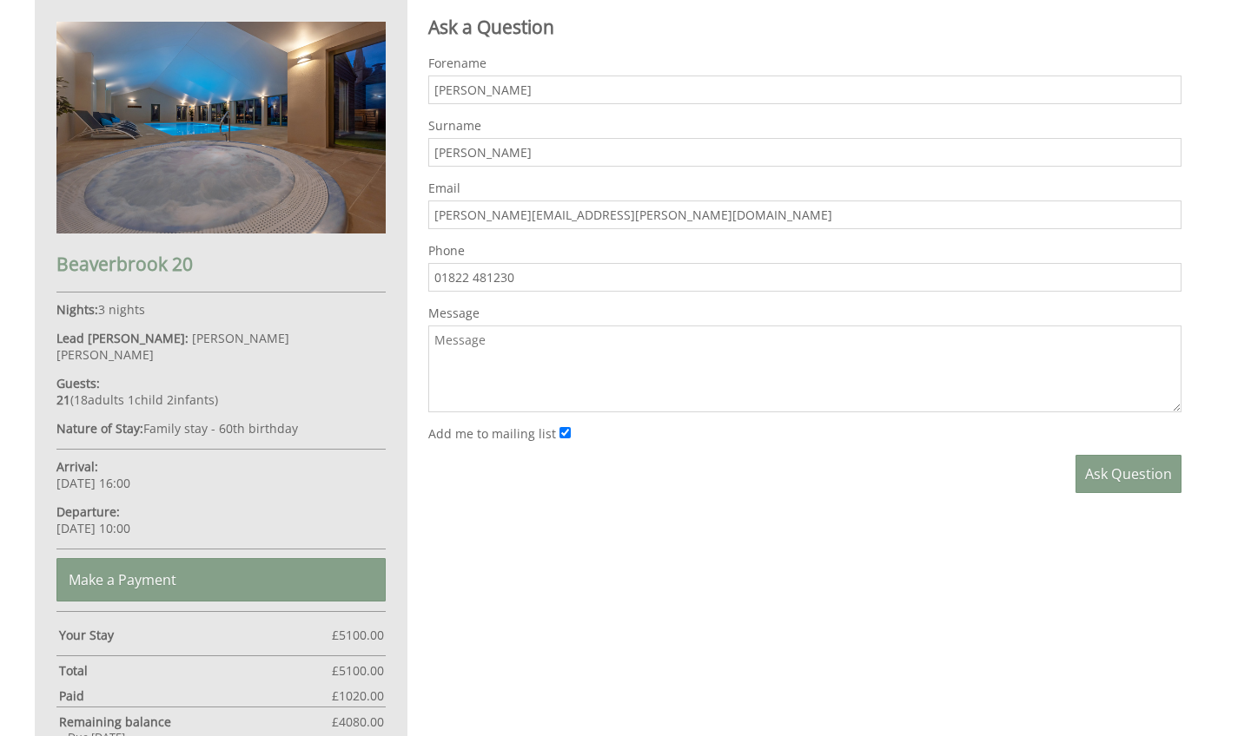
click at [553, 356] on textarea "Message" at bounding box center [804, 369] width 753 height 87
type textarea "Hello. Really looking forward to our visit. Is there a late departure option? M…"
click at [1139, 477] on span "Ask Question" at bounding box center [1128, 474] width 87 height 19
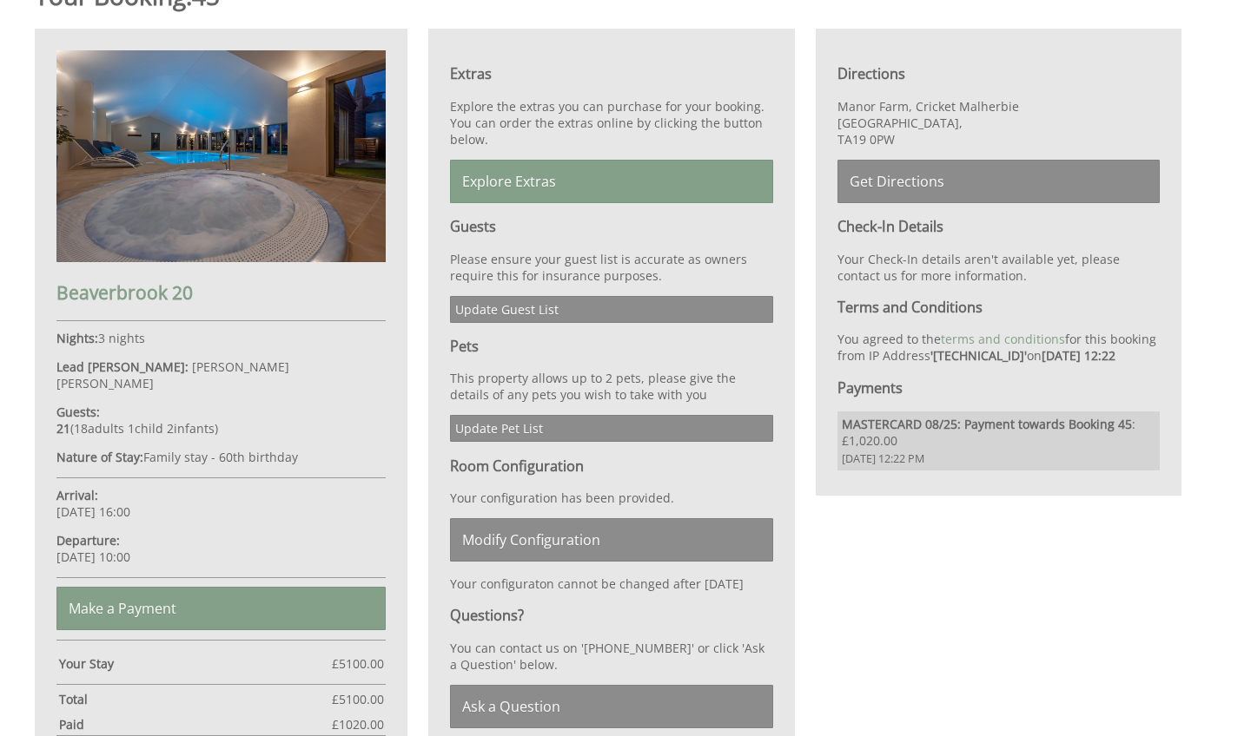
scroll to position [753, 0]
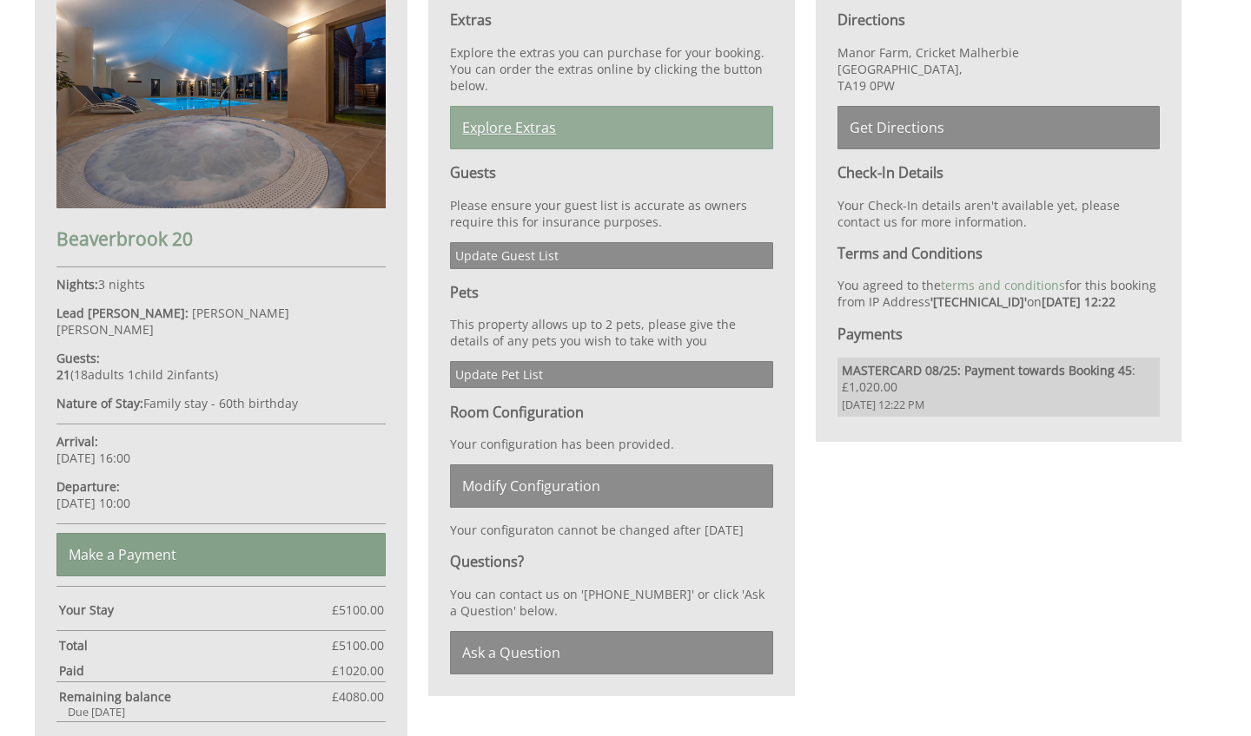
click at [698, 128] on link "Explore Extras" at bounding box center [611, 127] width 322 height 43
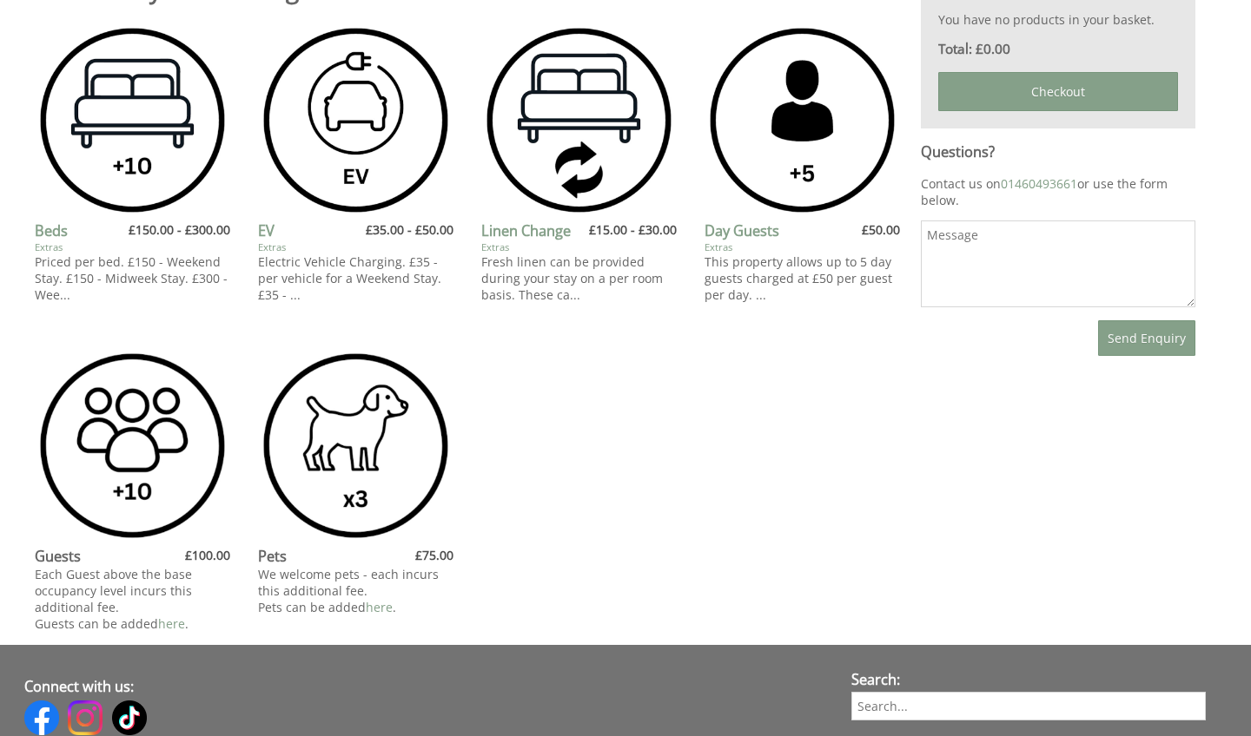
scroll to position [719, 0]
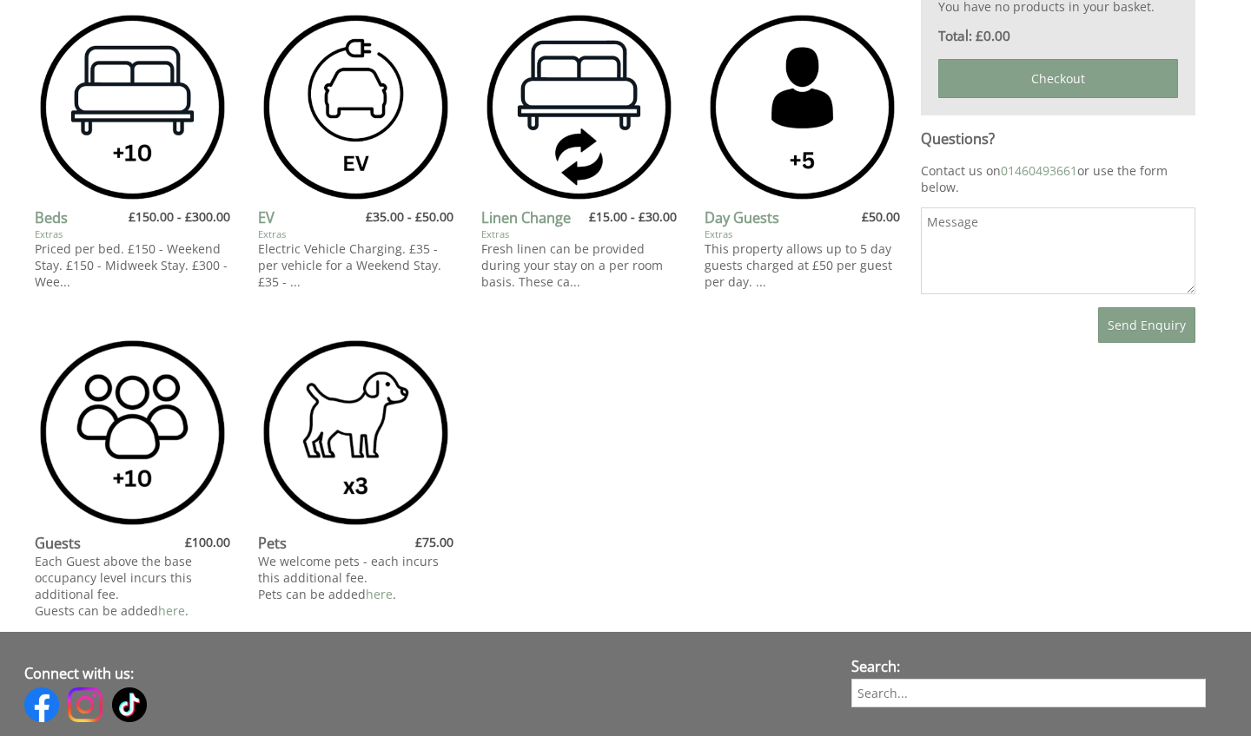
click at [546, 446] on ul "Beds Extras £150.00 - £300.00 Priced per bed. £150 - Weekend Stay. £150 - Midwe…" at bounding box center [467, 321] width 865 height 622
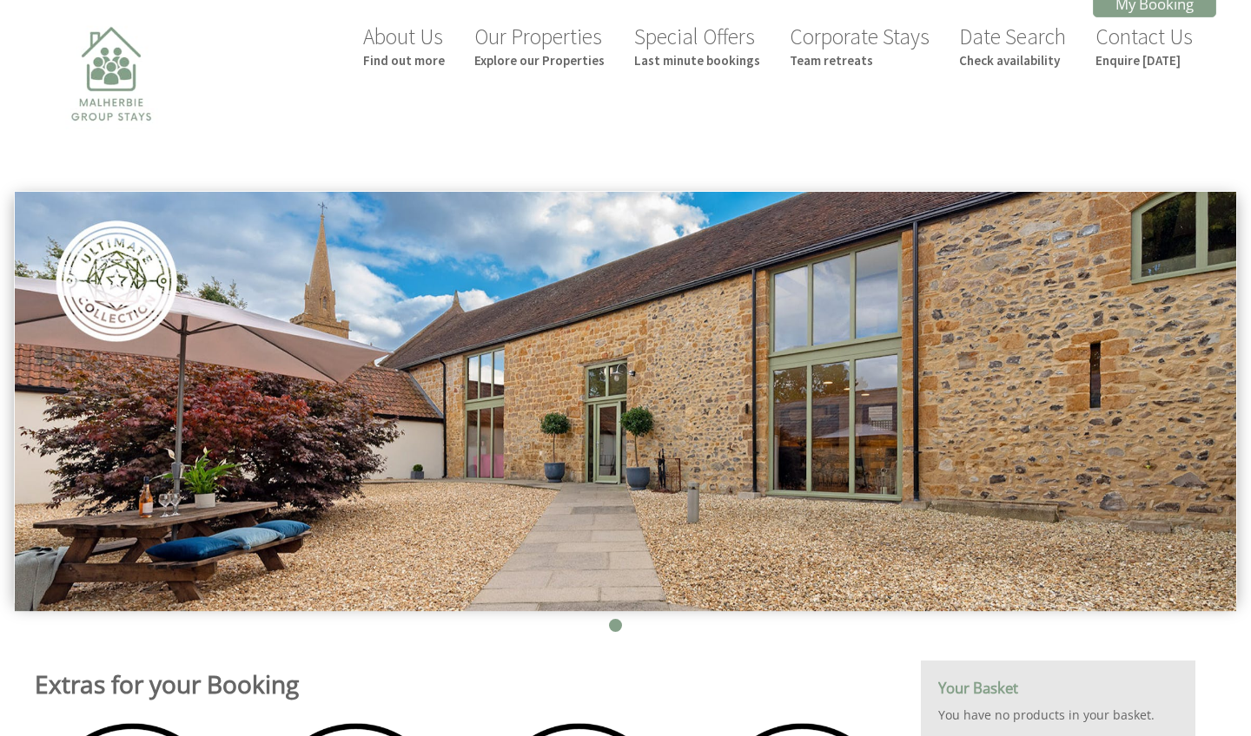
scroll to position [-12, 0]
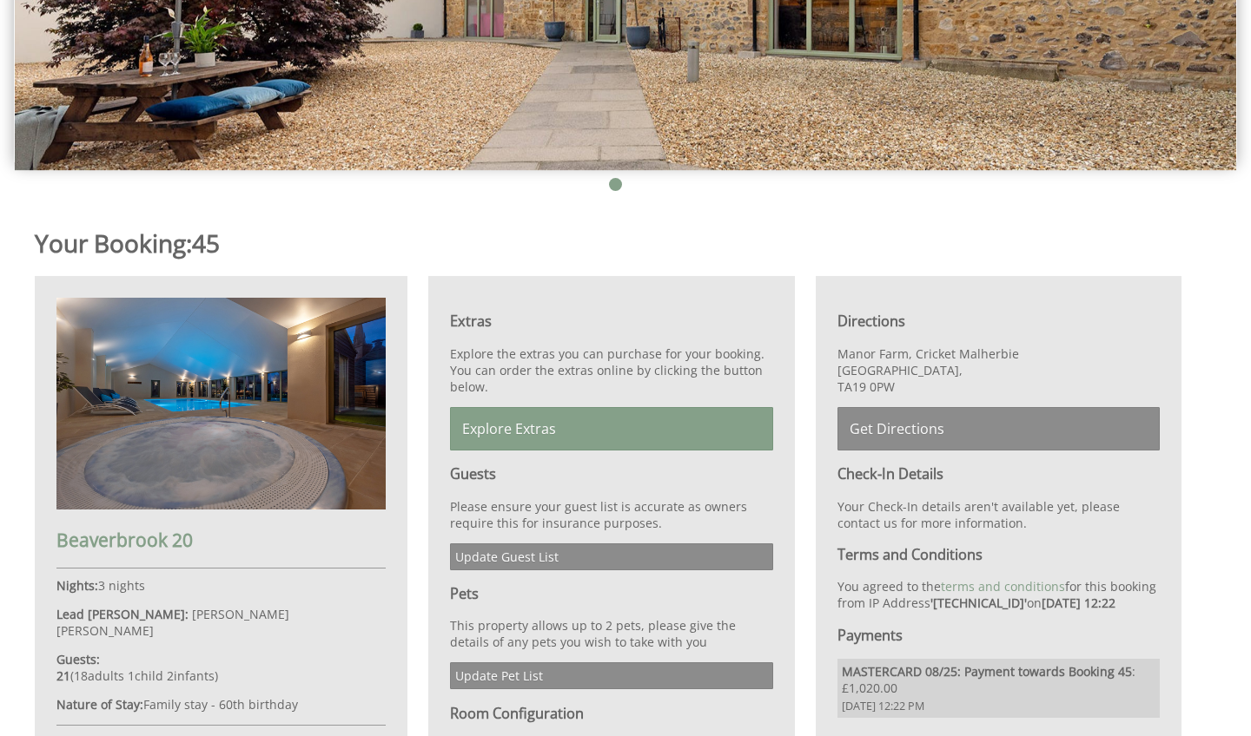
scroll to position [438, 0]
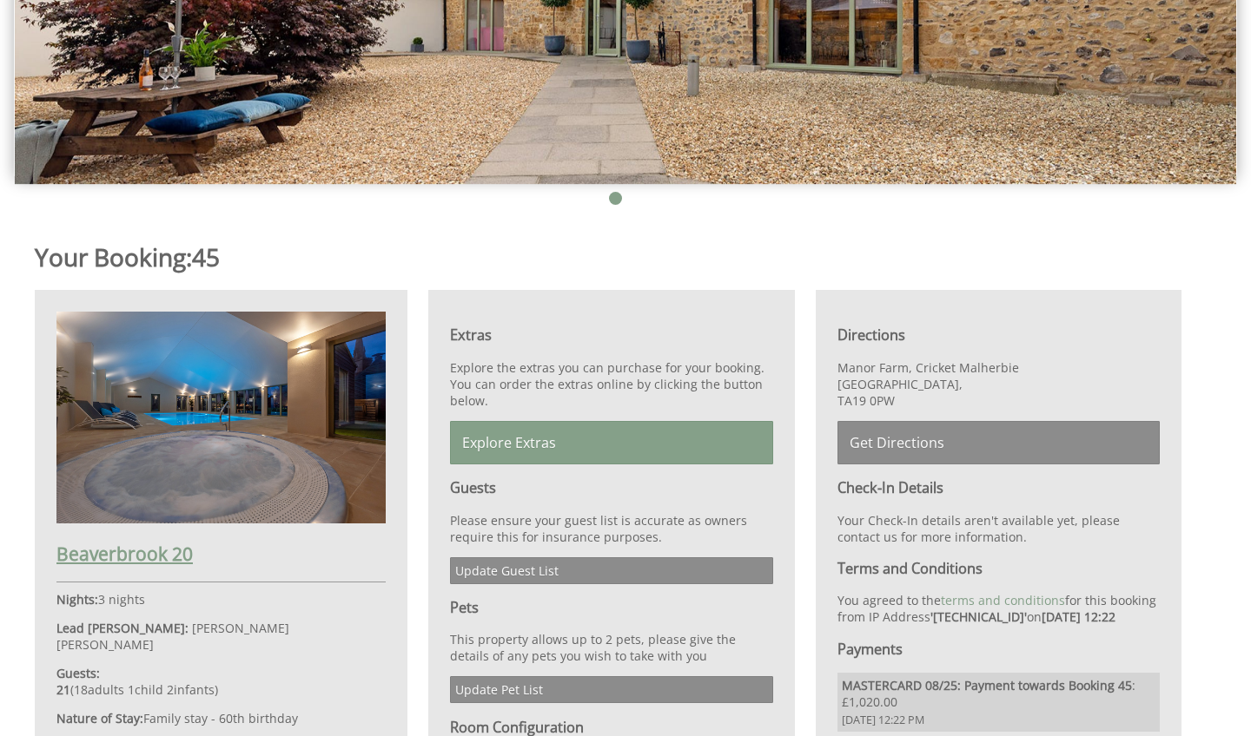
click at [173, 558] on h2 "Beaverbrook 20" at bounding box center [220, 554] width 329 height 24
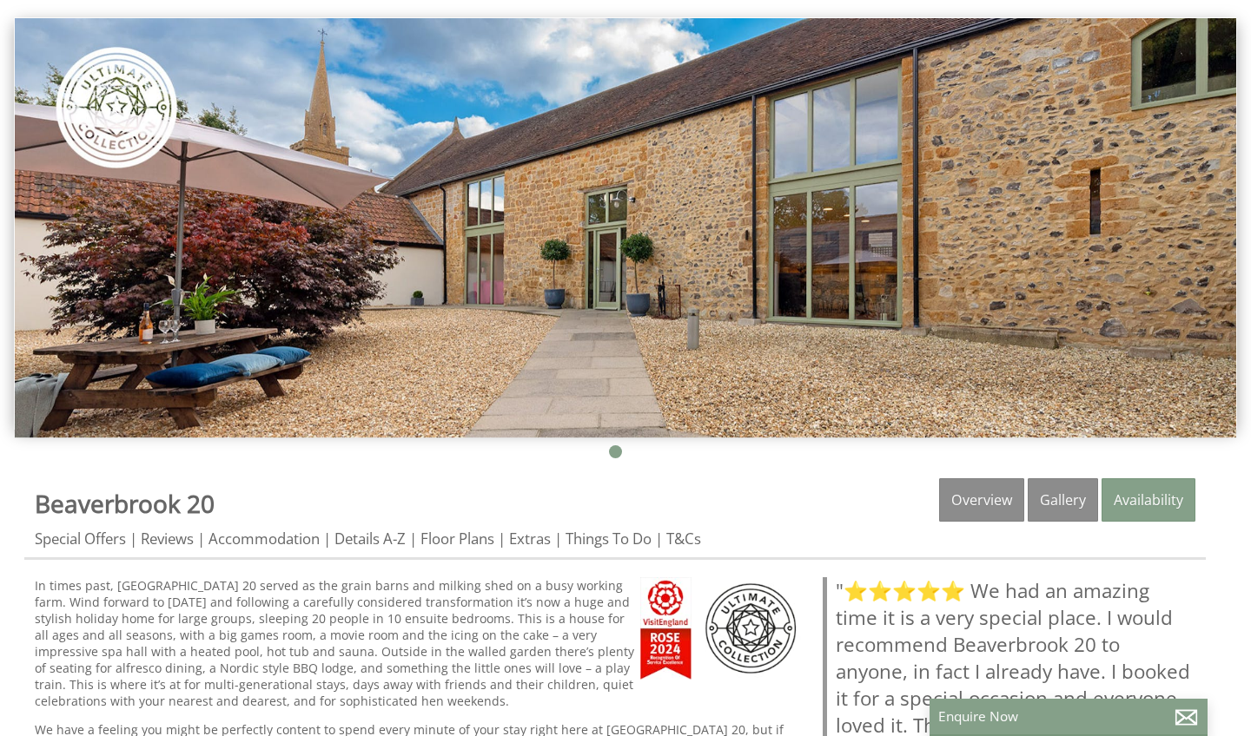
scroll to position [182, 0]
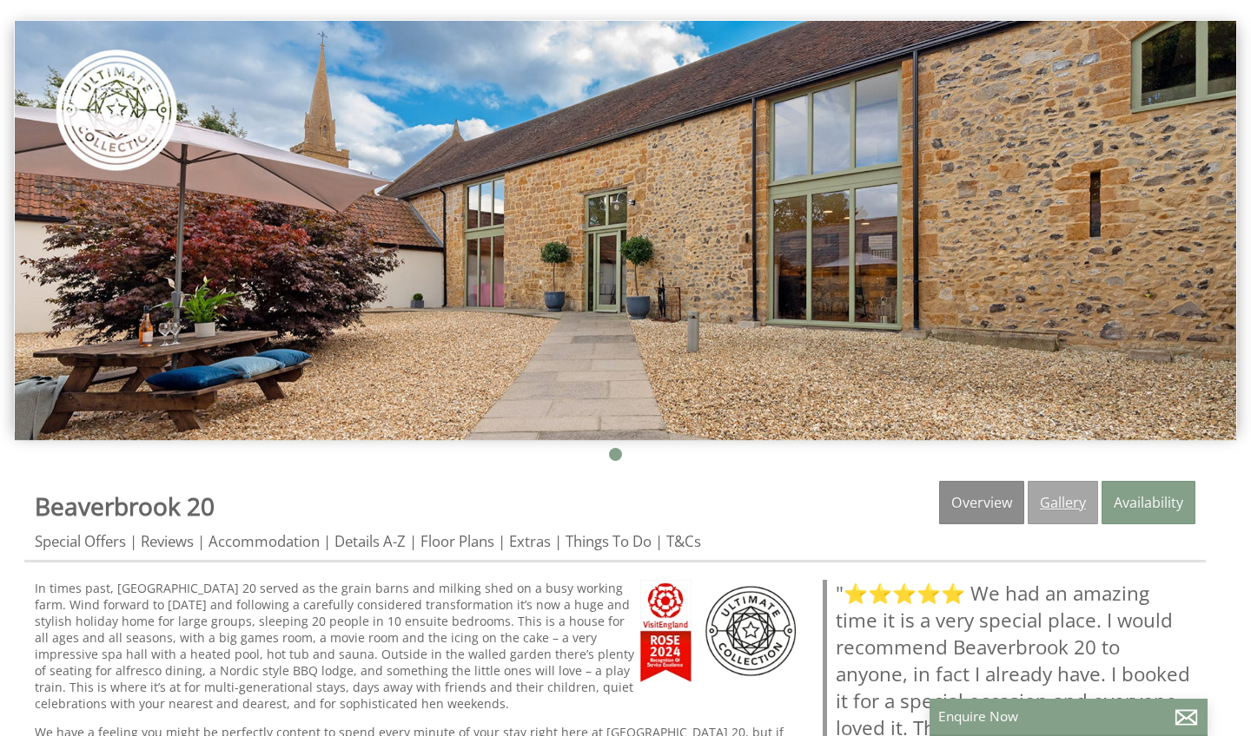
click at [1070, 506] on link "Gallery" at bounding box center [1062, 502] width 70 height 43
